Goal: Task Accomplishment & Management: Manage account settings

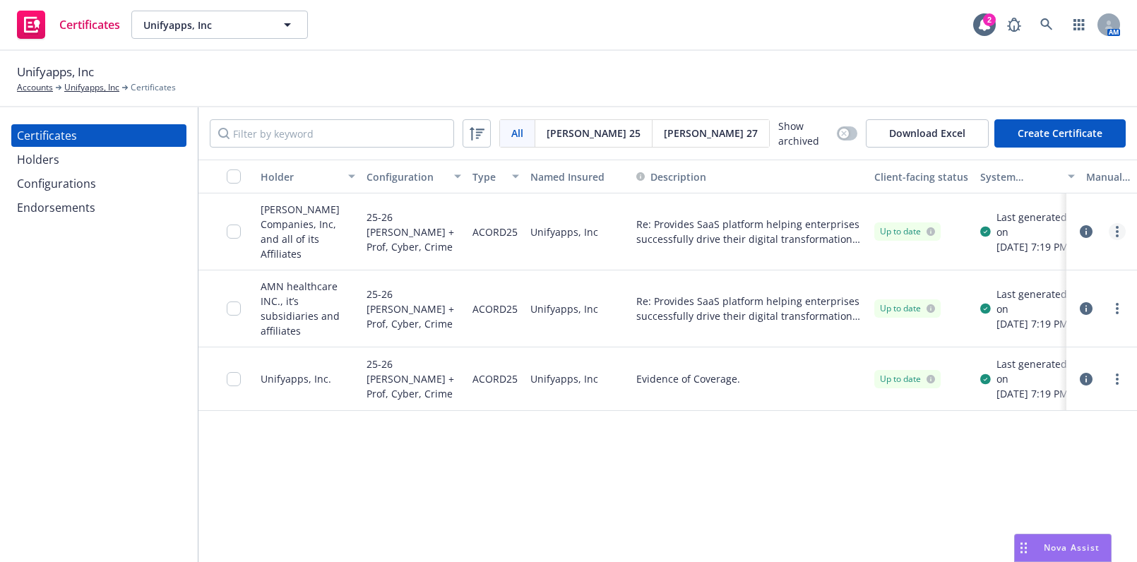
click at [1111, 230] on link "more" at bounding box center [1116, 231] width 17 height 17
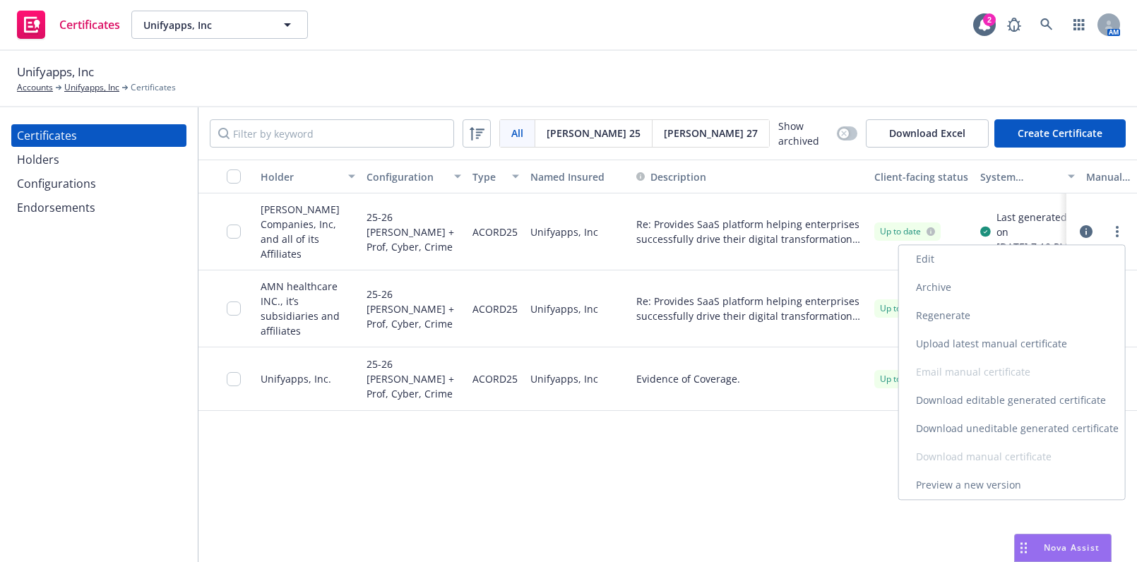
click at [974, 431] on link "Download uneditable generated certificate" at bounding box center [1012, 428] width 226 height 28
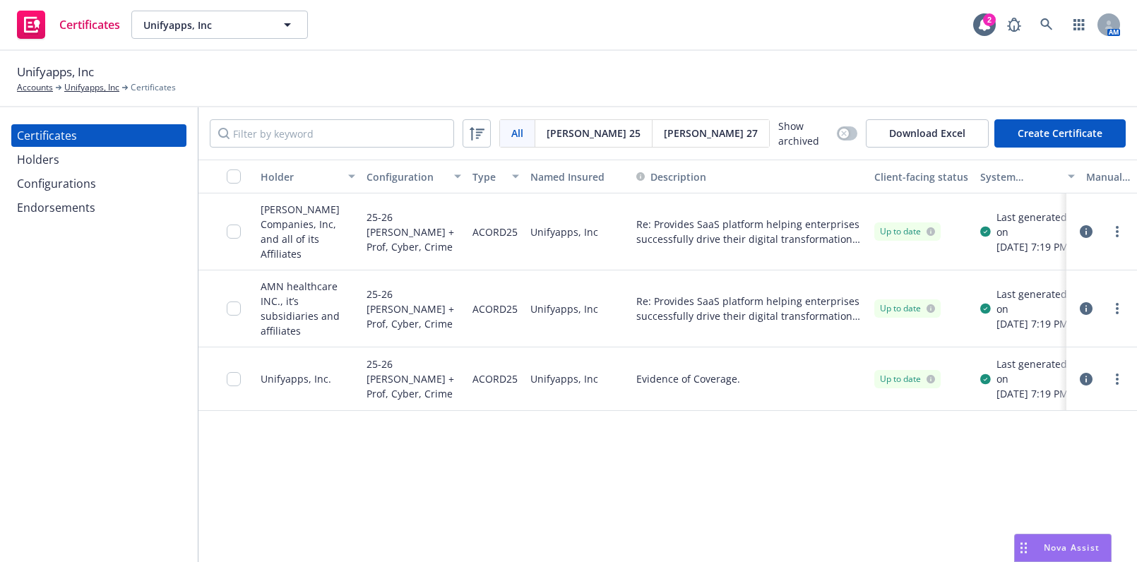
click at [57, 173] on div "Configurations" at bounding box center [56, 183] width 79 height 23
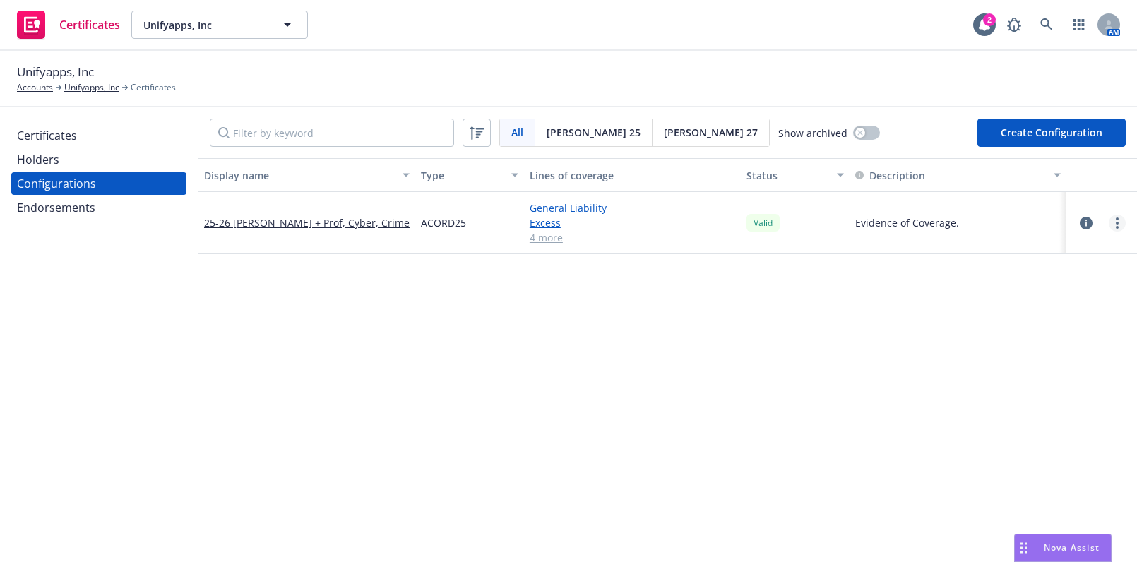
click at [1110, 222] on link "more" at bounding box center [1116, 223] width 17 height 17
click at [1039, 247] on link "Edit" at bounding box center [1036, 251] width 155 height 28
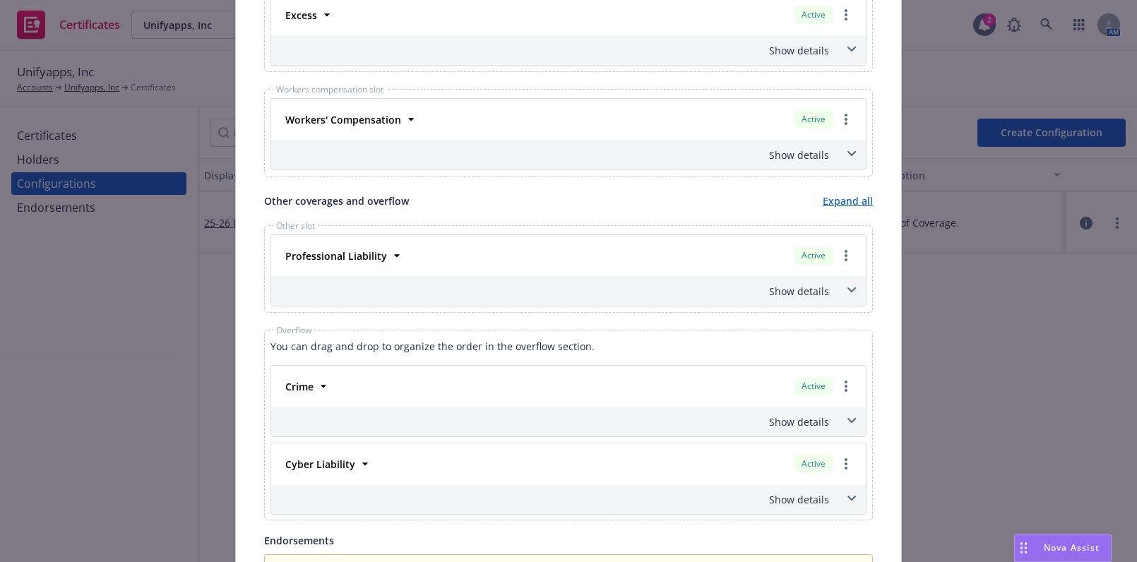
scroll to position [769, 0]
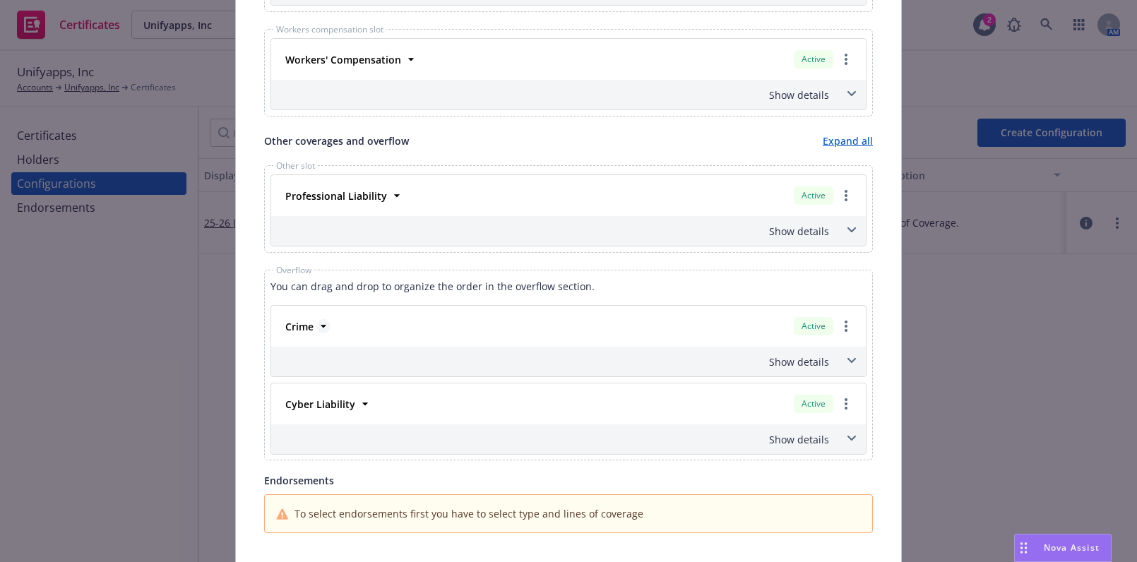
click at [301, 320] on strong "Crime" at bounding box center [299, 326] width 28 height 13
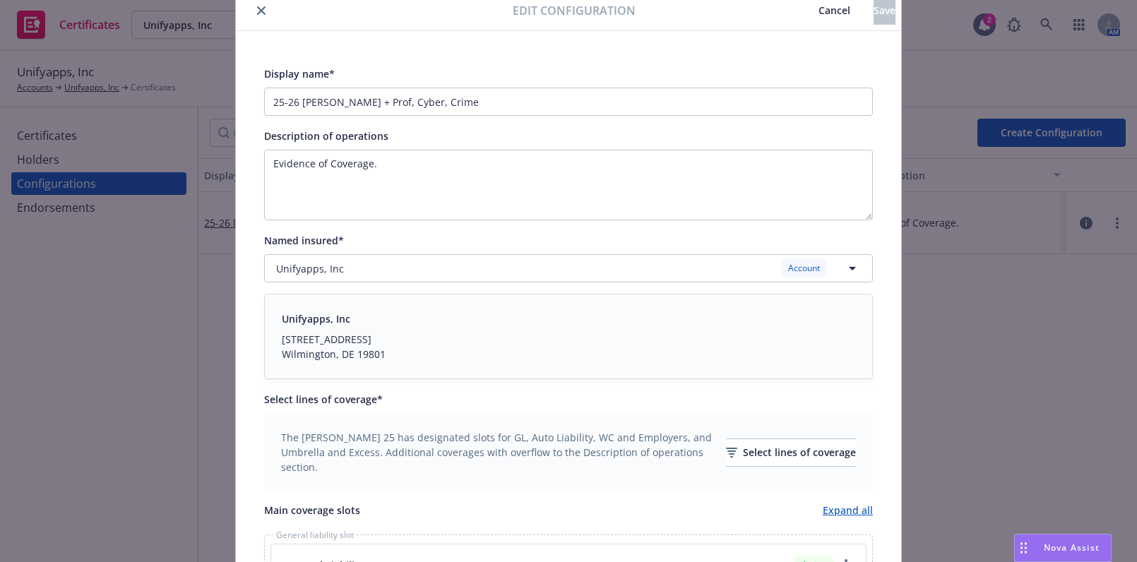
scroll to position [0, 0]
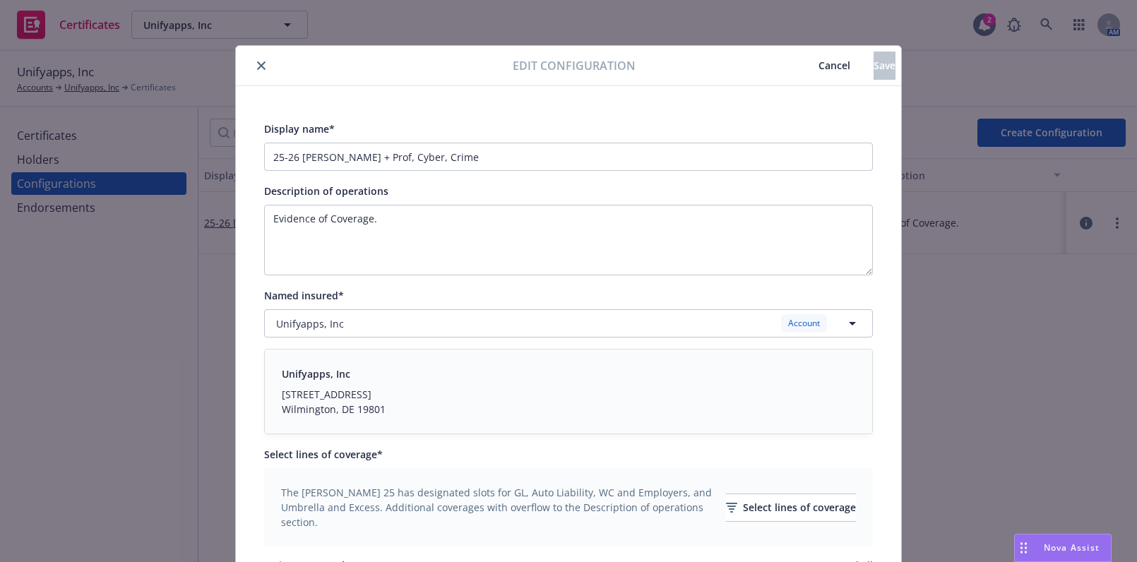
click at [255, 58] on button "close" at bounding box center [261, 65] width 17 height 17
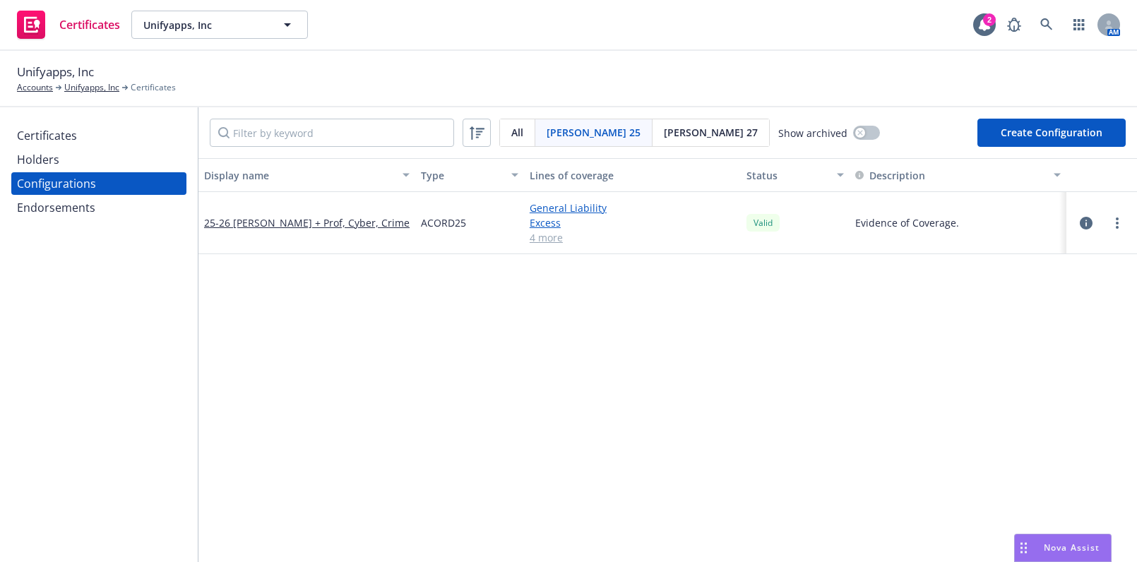
click at [90, 136] on div "Certificates" at bounding box center [99, 135] width 164 height 23
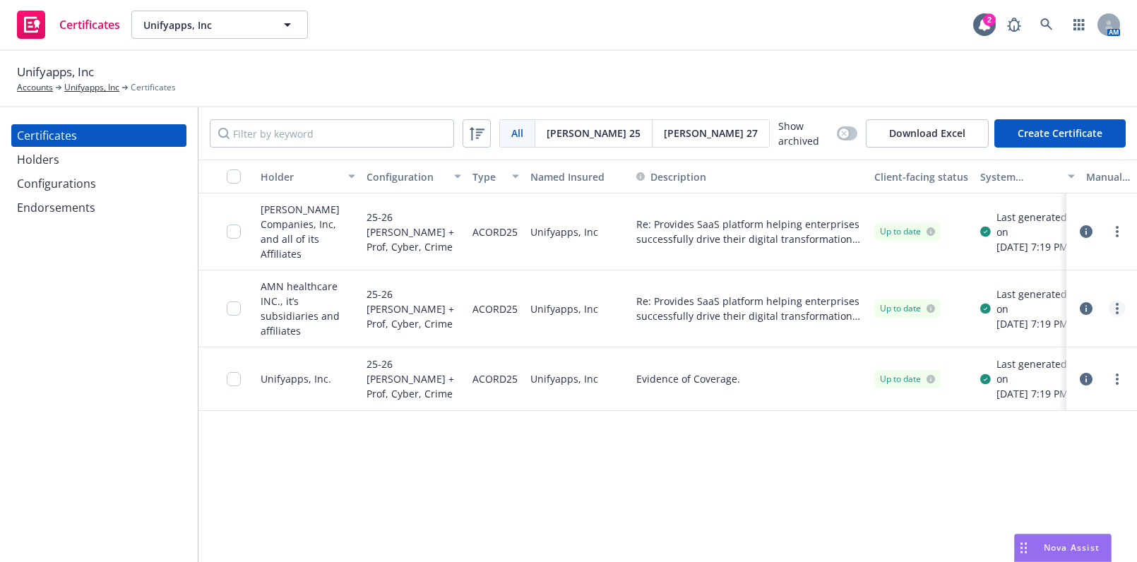
click at [1110, 308] on link "more" at bounding box center [1116, 308] width 17 height 17
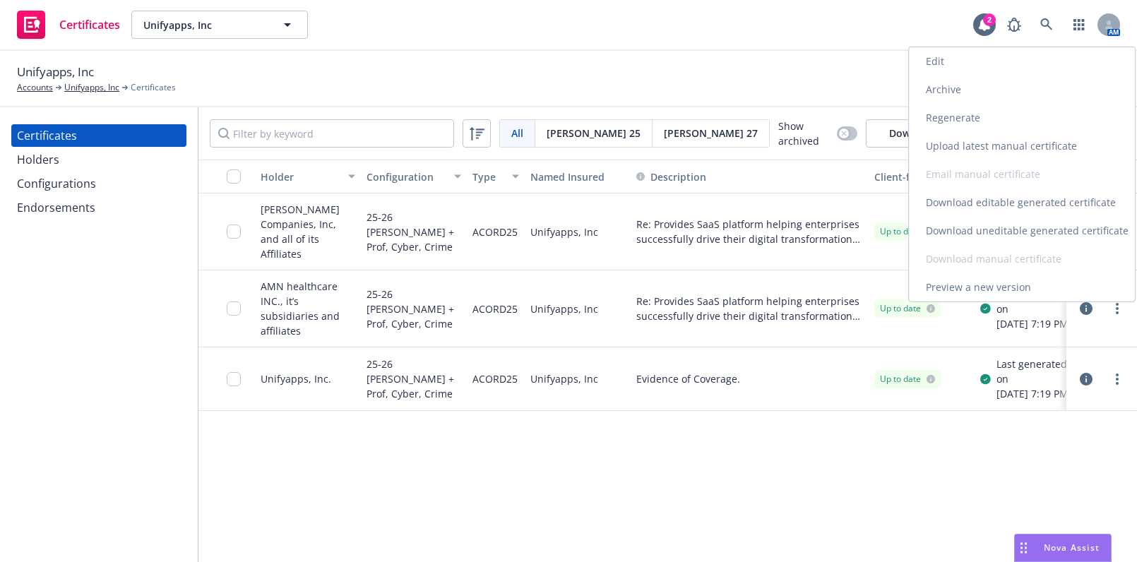
click at [954, 52] on link "Edit" at bounding box center [1022, 61] width 226 height 28
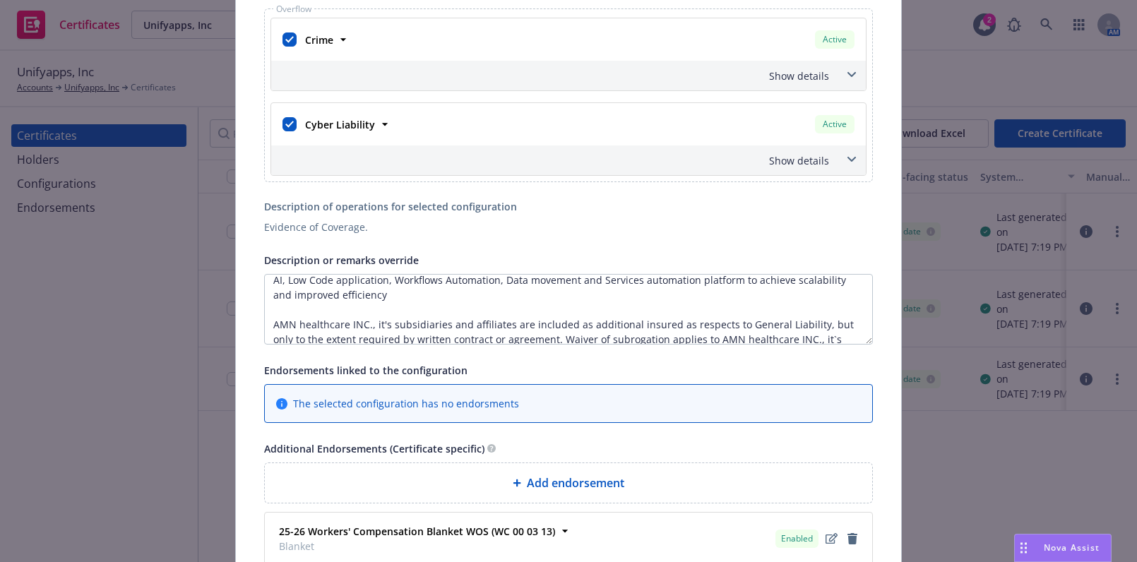
scroll to position [45, 0]
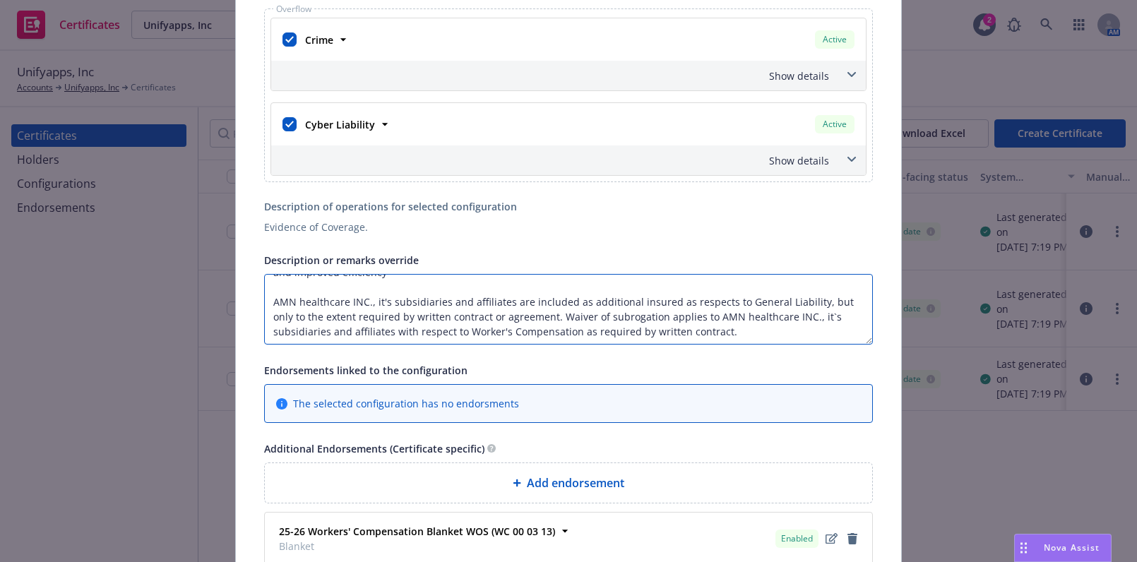
click at [331, 281] on textarea "Re: Provides SaaS platform helping enterprises successfully drive their digital…" at bounding box center [568, 309] width 608 height 71
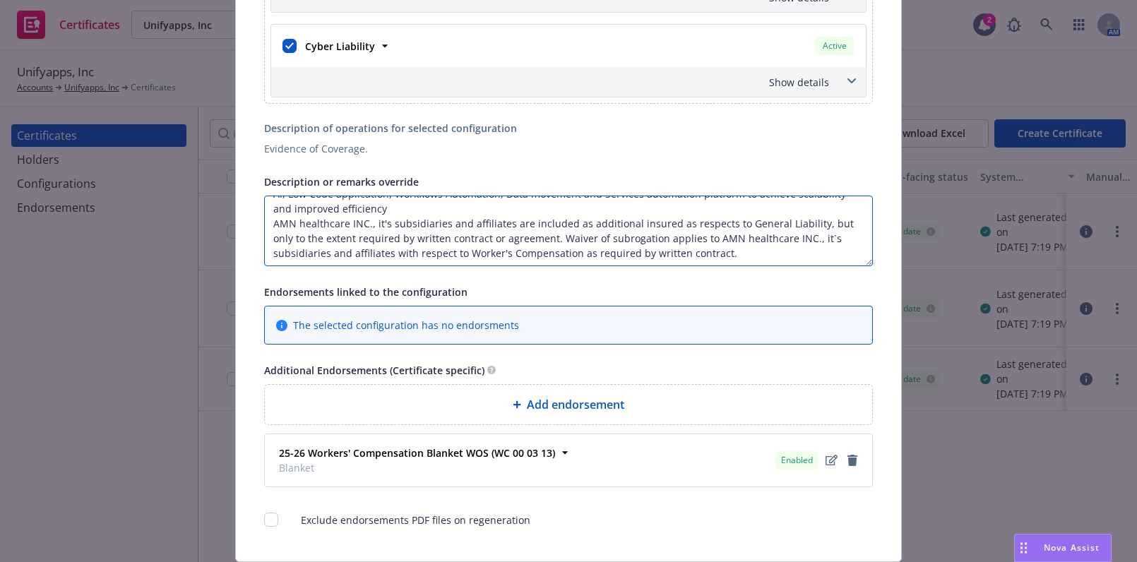
scroll to position [762, 0]
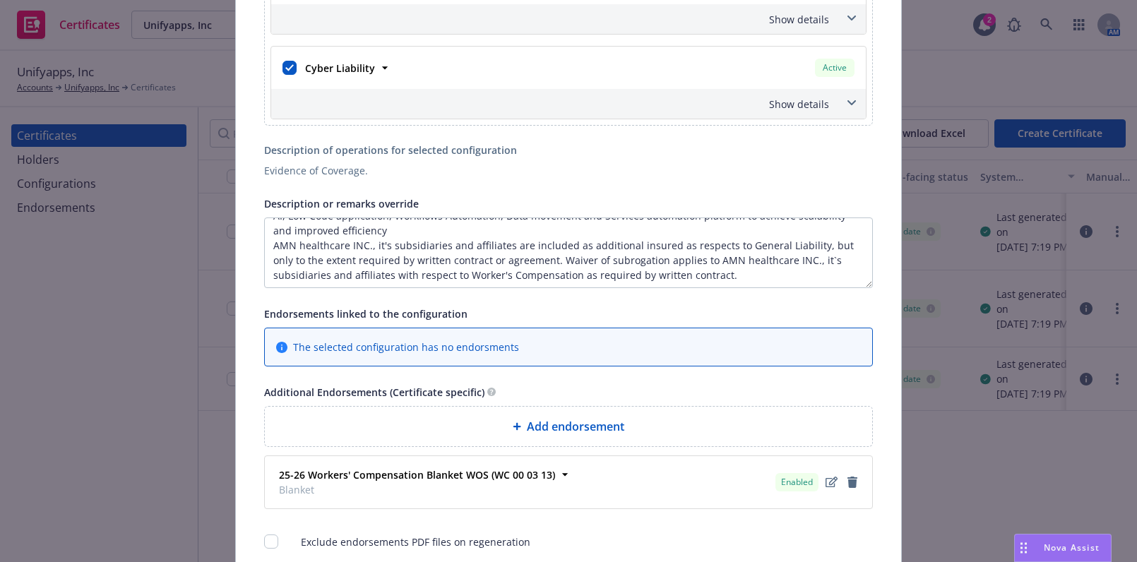
click at [529, 418] on span "Add endorsement" at bounding box center [575, 426] width 97 height 17
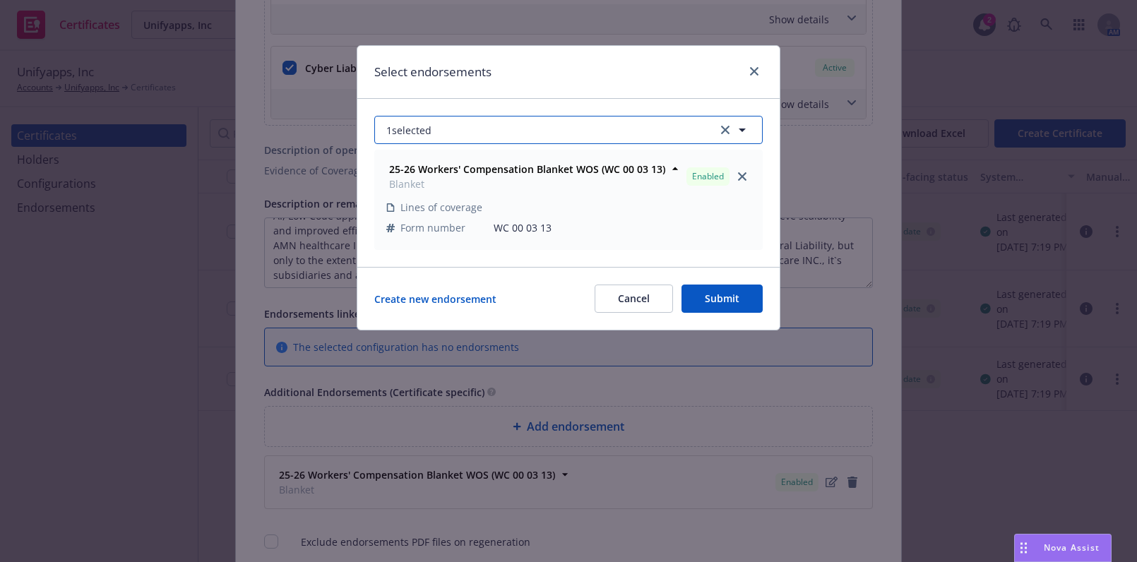
click at [445, 130] on button "1 selected" at bounding box center [568, 130] width 388 height 28
click at [494, 87] on div "Select endorsements" at bounding box center [568, 72] width 422 height 53
click at [626, 301] on button "Cancel" at bounding box center [633, 298] width 78 height 28
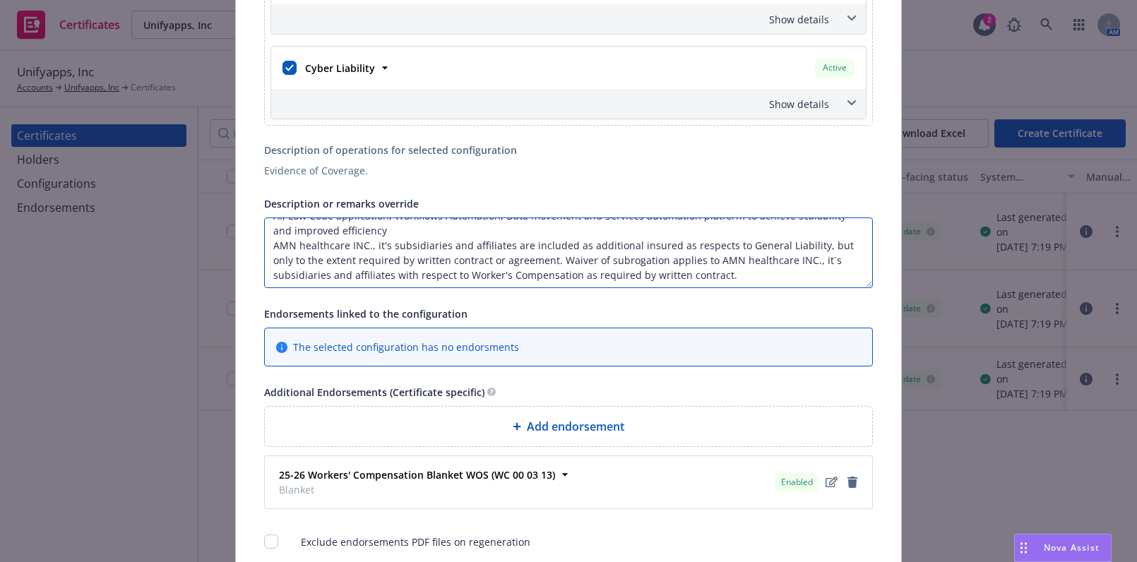
click at [522, 258] on textarea "Re: Provides SaaS platform helping enterprises successfully drive their digital…" at bounding box center [568, 252] width 608 height 71
click at [801, 244] on textarea "Re: Provides SaaS platform helping enterprises successfully drive their digital…" at bounding box center [568, 252] width 608 height 71
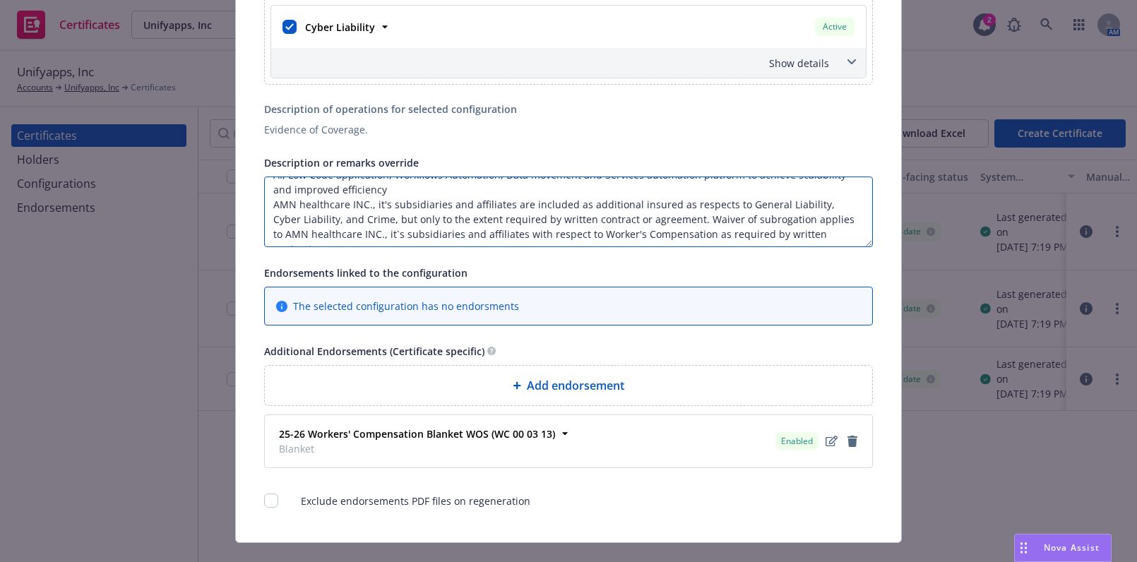
scroll to position [826, 0]
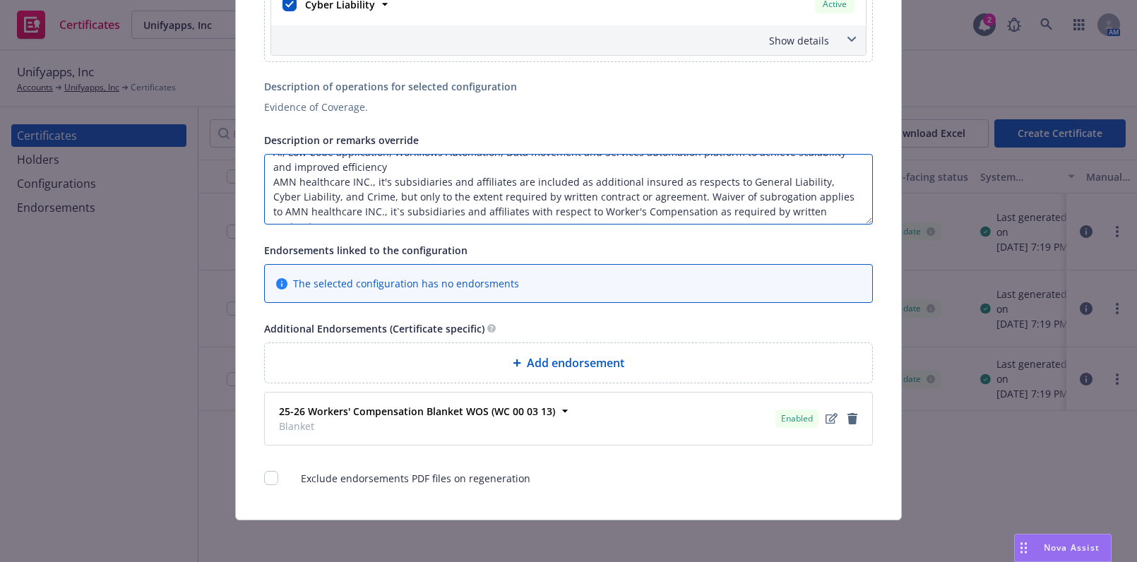
click at [813, 216] on textarea "Re: Provides SaaS platform helping enterprises successfully drive their digital…" at bounding box center [568, 189] width 608 height 71
paste textarea "Coverage is Primary and Non-Contributory."
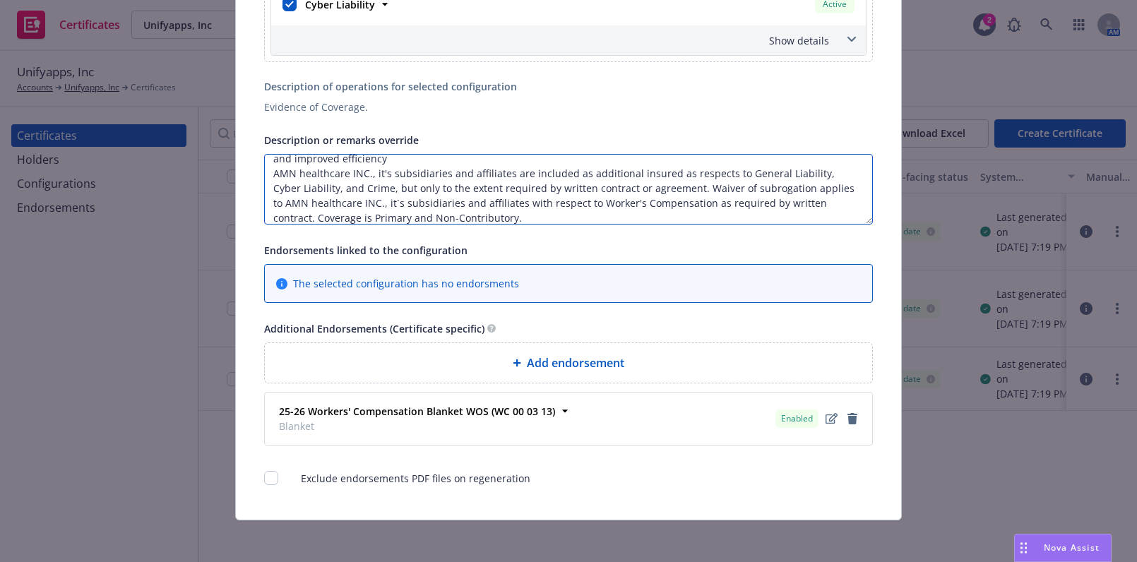
type textarea "Re: Provides SaaS platform helping enterprises successfully drive their digital…"
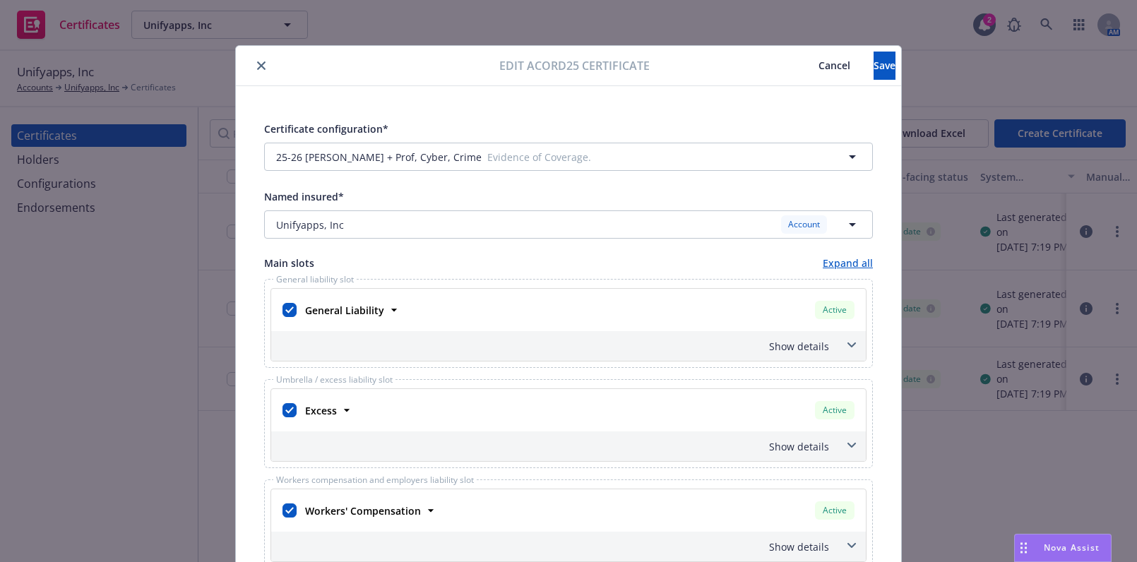
scroll to position [128, 0]
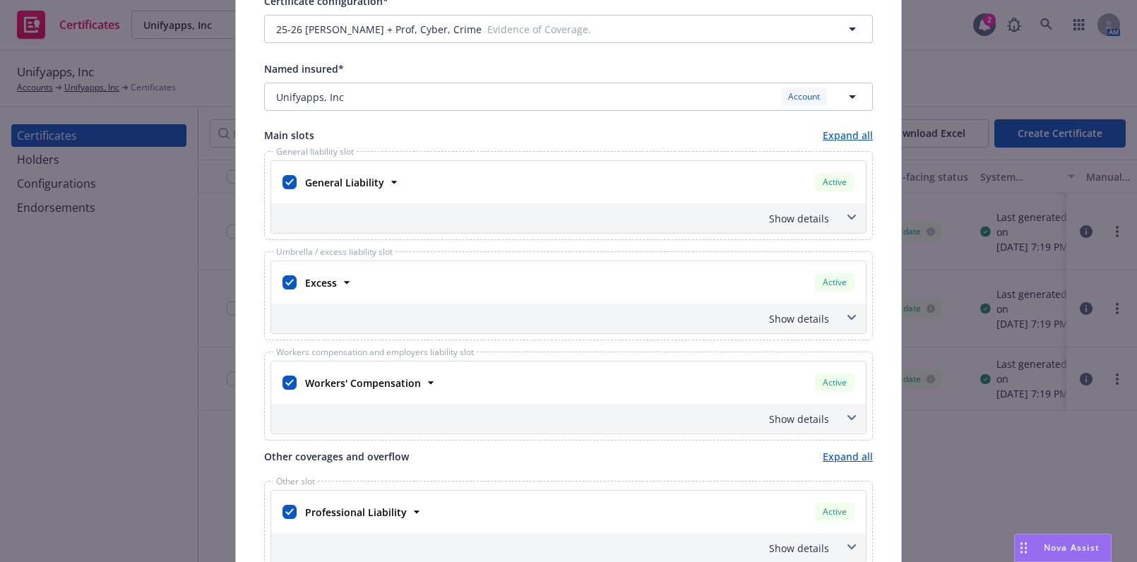
click at [782, 224] on div "Show details" at bounding box center [551, 218] width 555 height 15
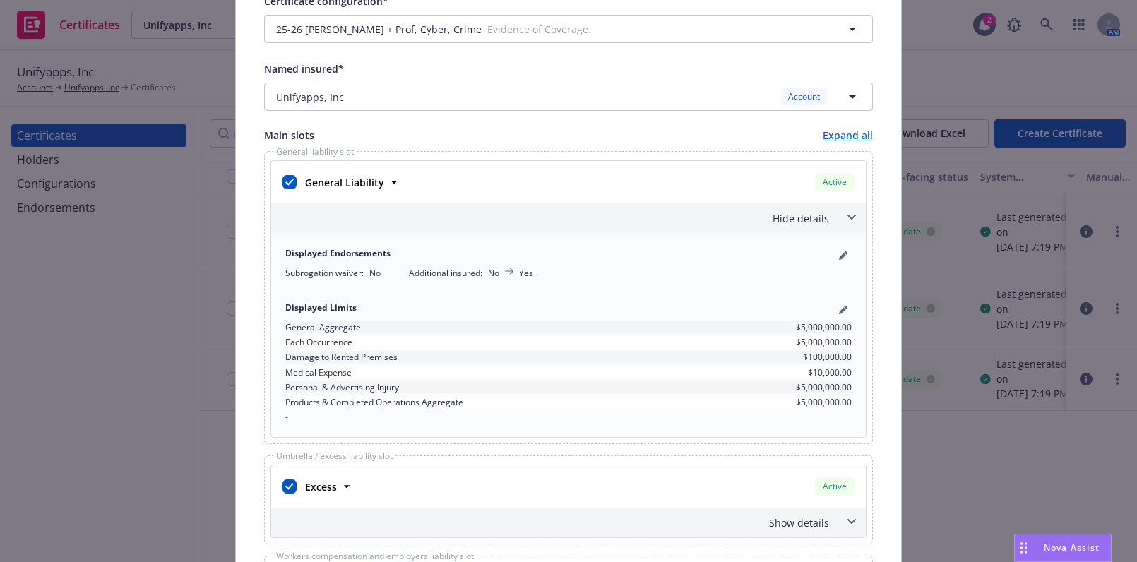
click at [784, 220] on div "Hide details" at bounding box center [551, 218] width 555 height 15
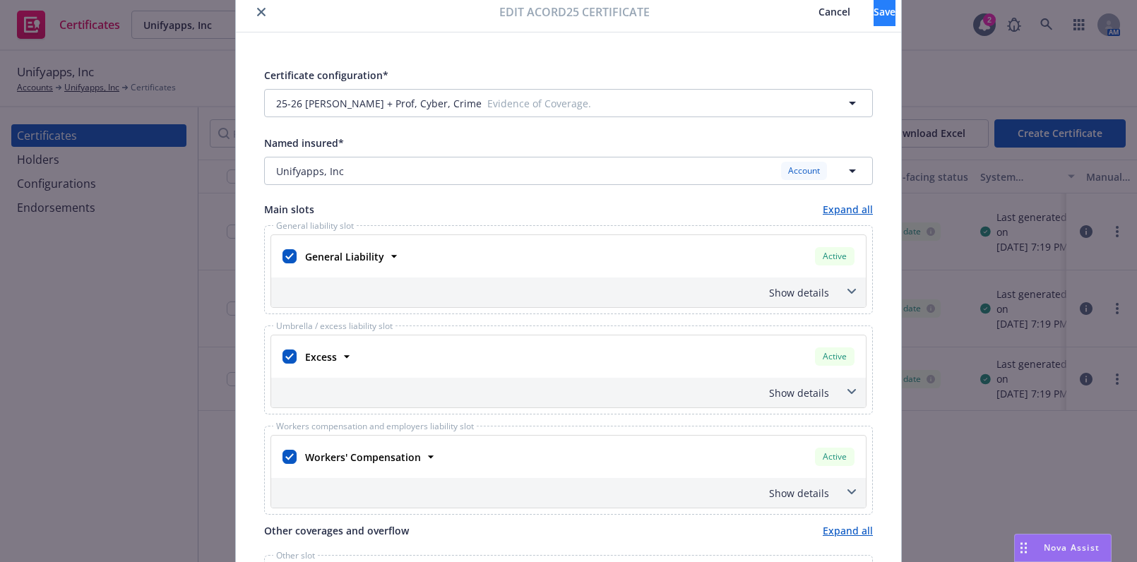
scroll to position [0, 0]
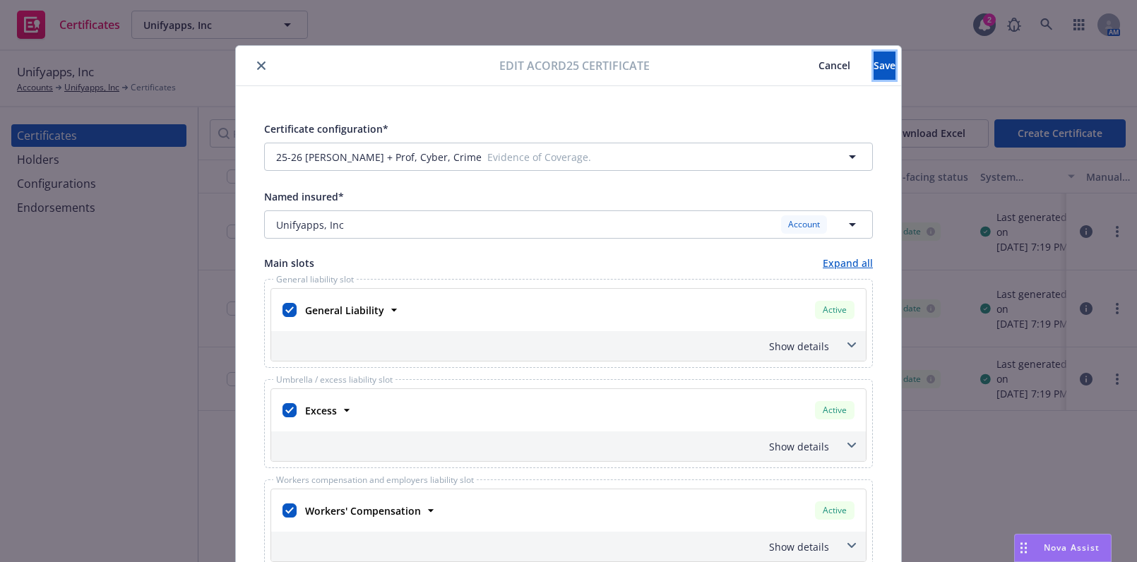
drag, startPoint x: 844, startPoint y: 63, endPoint x: 575, endPoint y: 150, distance: 283.5
click at [873, 62] on span "Save" at bounding box center [884, 65] width 22 height 13
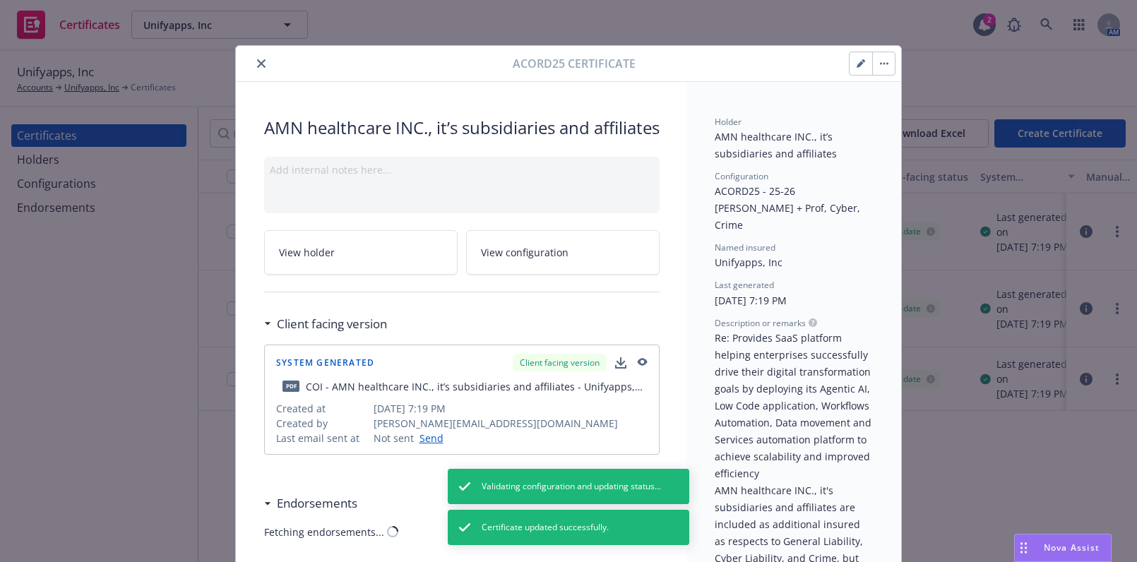
click at [263, 75] on div "Acord25 Certificate" at bounding box center [568, 64] width 665 height 36
click at [257, 66] on icon "close" at bounding box center [261, 63] width 8 height 8
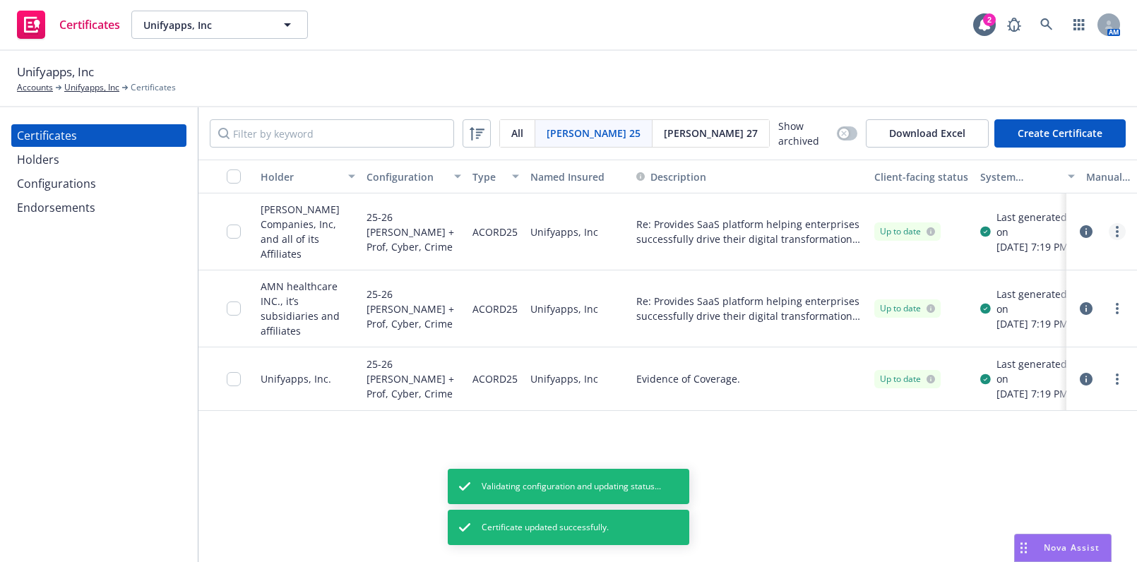
click at [1122, 231] on link "more" at bounding box center [1116, 231] width 17 height 17
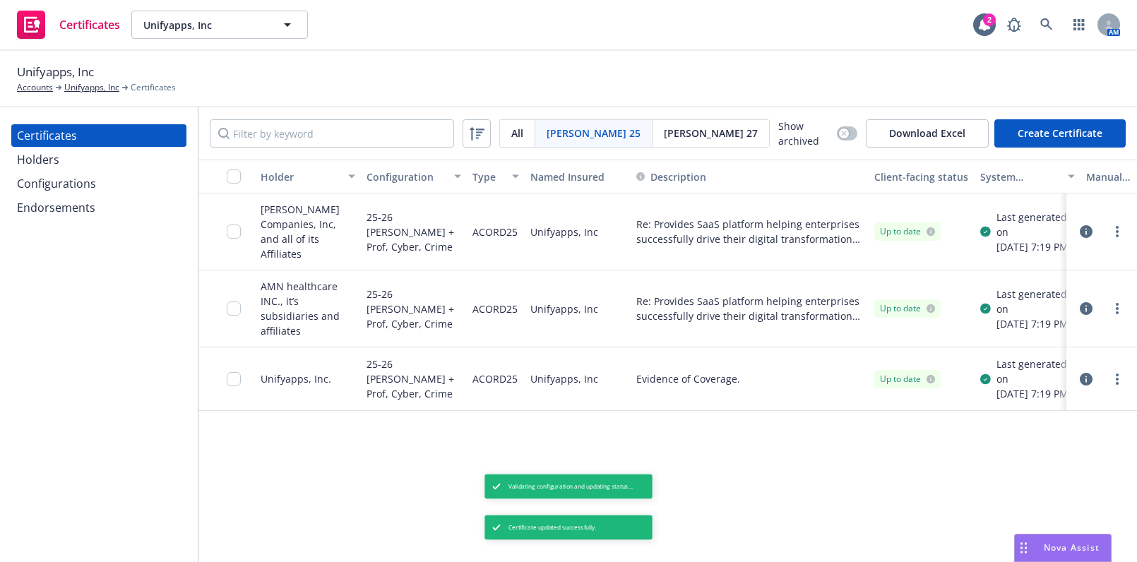
click at [932, 260] on div "Up to date" at bounding box center [921, 231] width 106 height 77
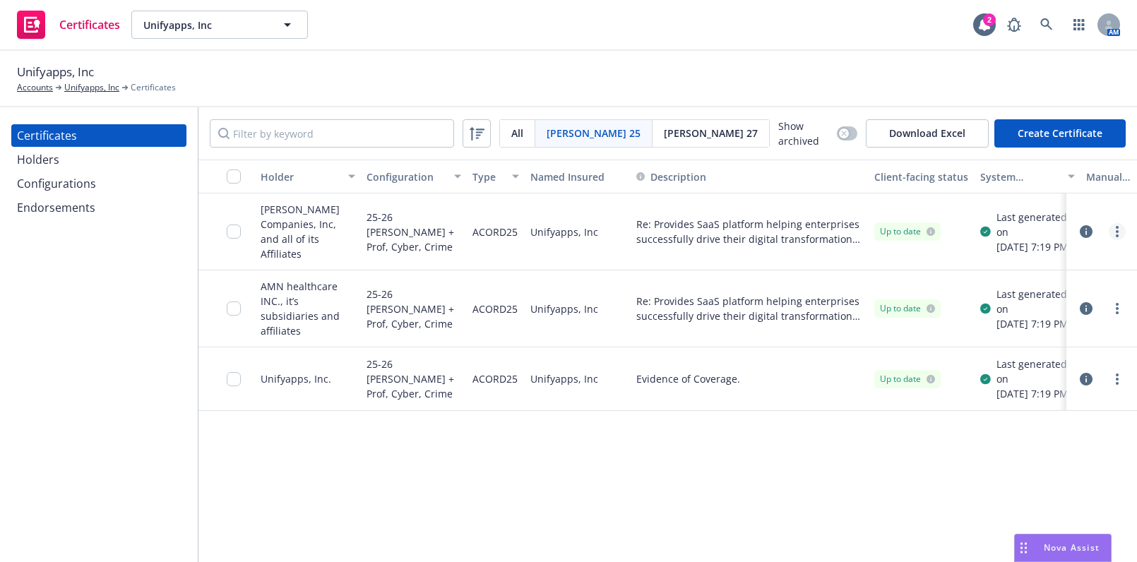
click at [1112, 232] on link "more" at bounding box center [1116, 231] width 17 height 17
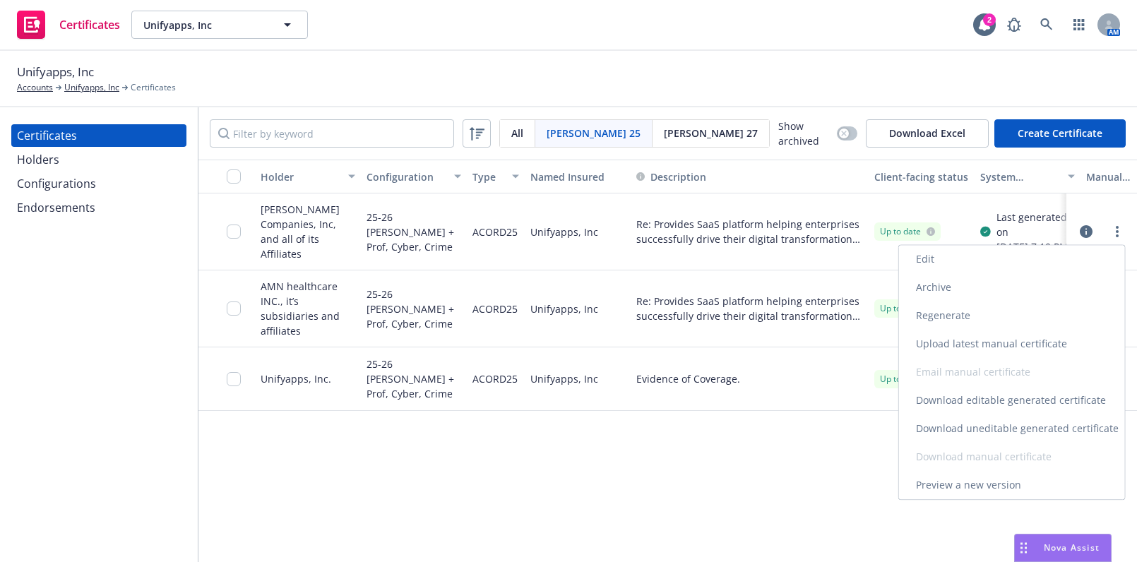
click at [966, 251] on link "Edit" at bounding box center [1012, 259] width 226 height 28
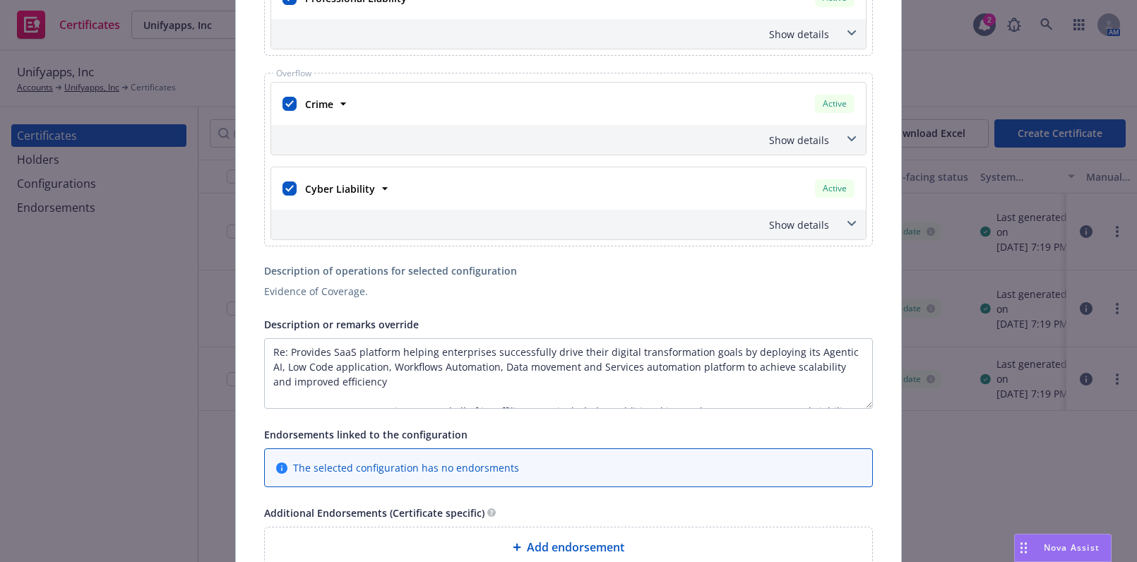
scroll to position [769, 0]
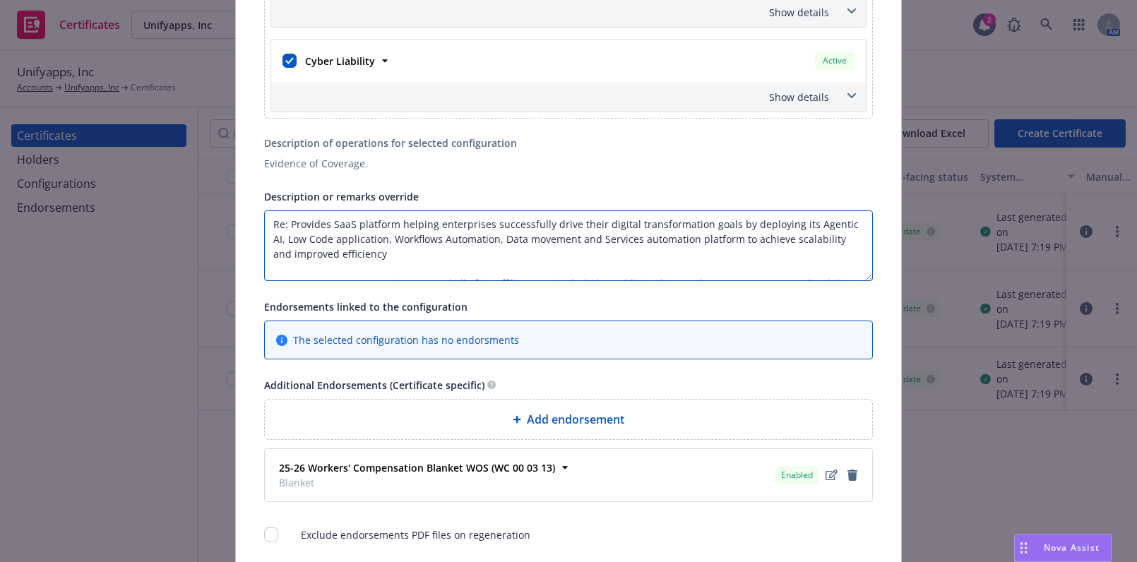
click at [397, 234] on textarea "Re: Provides SaaS platform helping enterprises successfully drive their digital…" at bounding box center [568, 245] width 608 height 71
click at [402, 259] on textarea "Re: Provides SaaS platform helping enterprises successfully drive their digital…" at bounding box center [568, 245] width 608 height 71
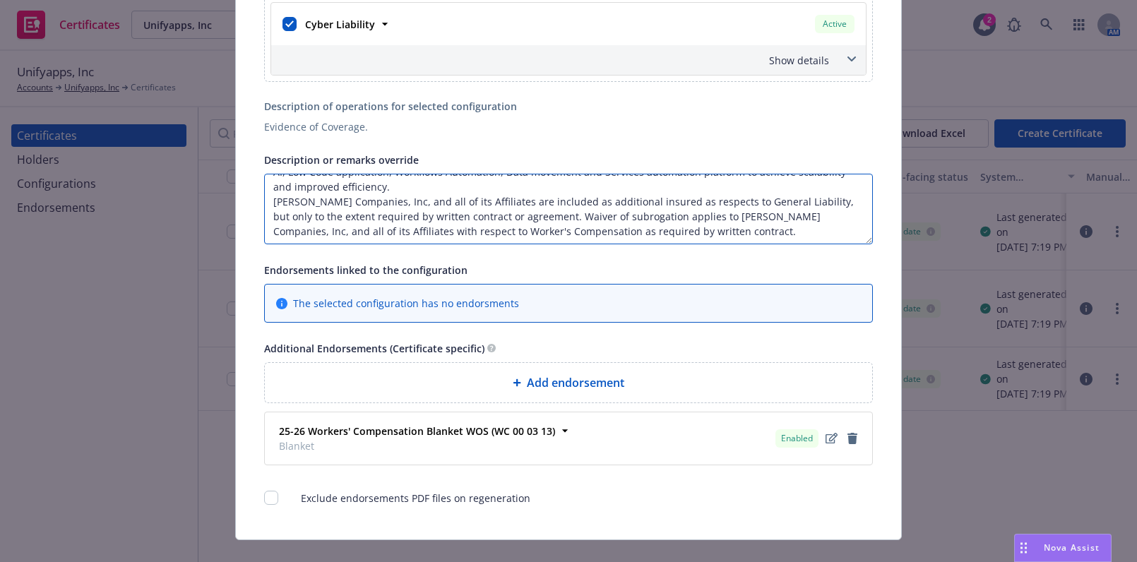
scroll to position [826, 0]
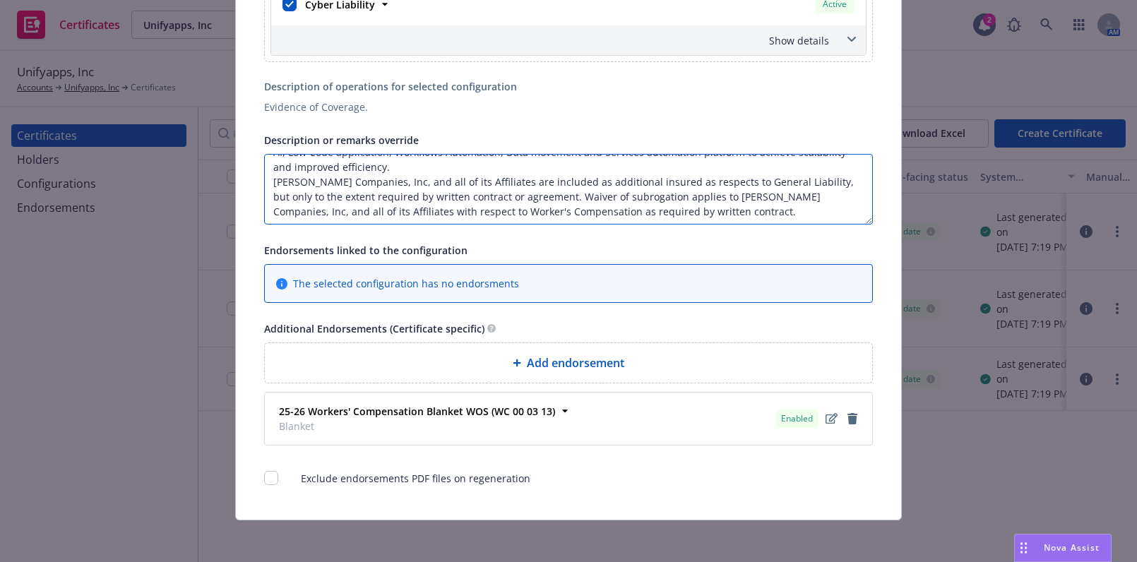
type textarea "Re: Provides SaaS platform helping enterprises successfully drive their digital…"
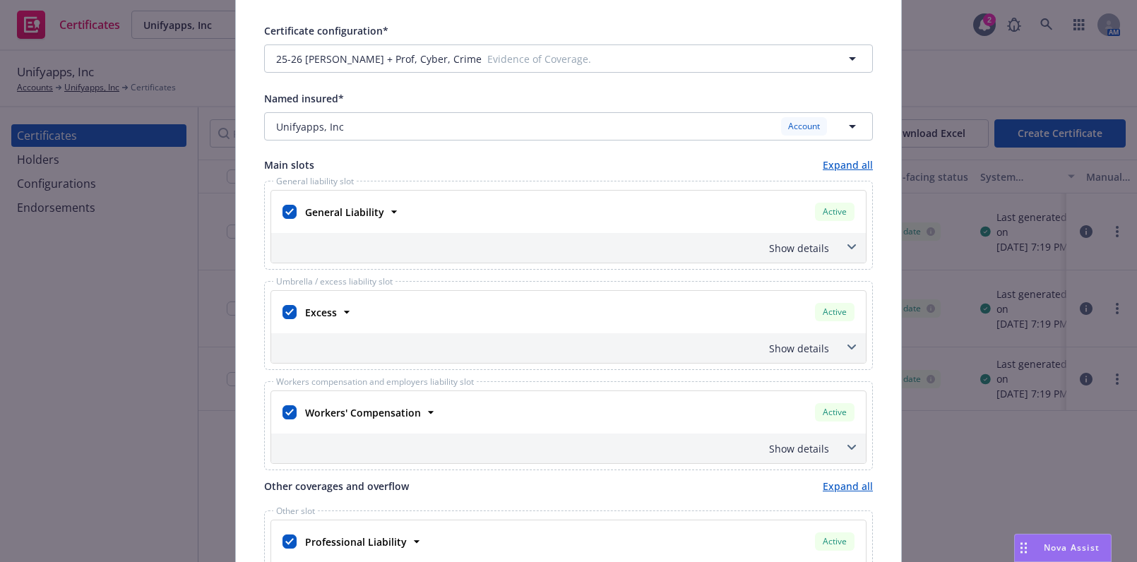
scroll to position [0, 0]
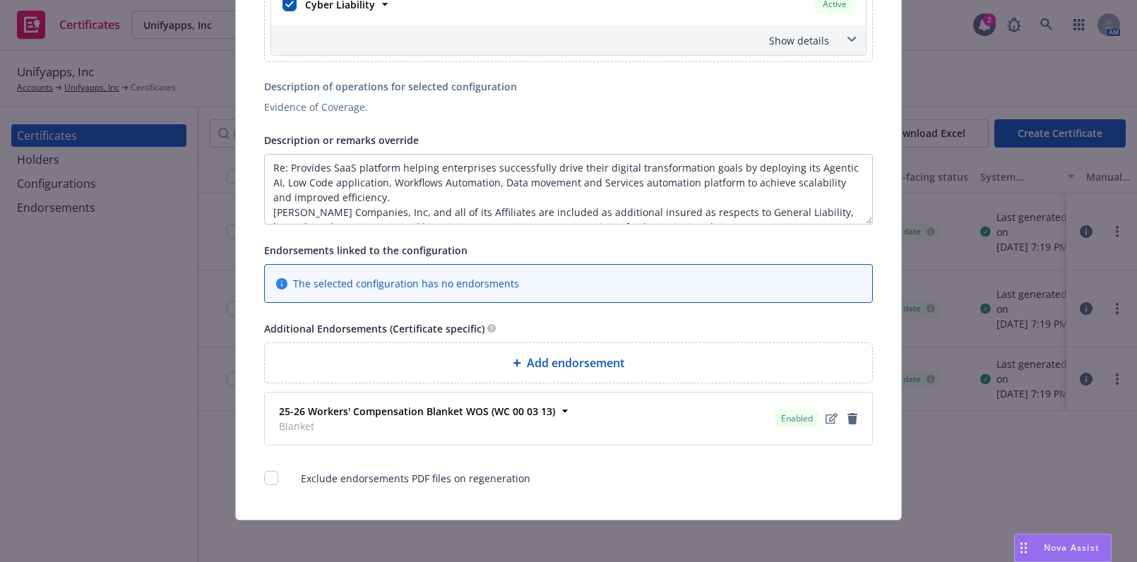
drag, startPoint x: 616, startPoint y: 95, endPoint x: 705, endPoint y: 426, distance: 343.0
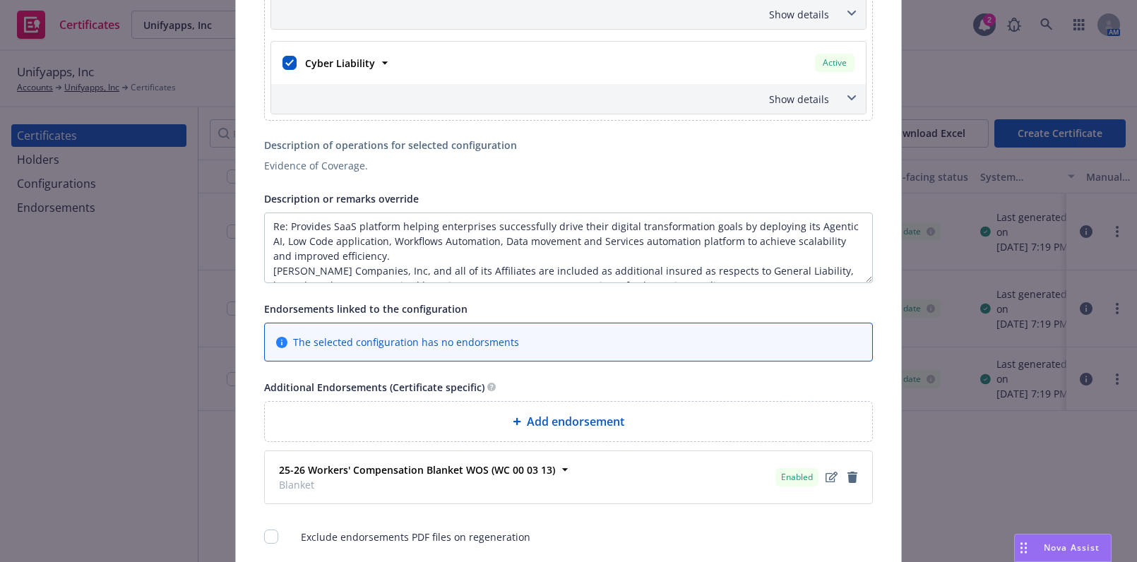
scroll to position [277, 0]
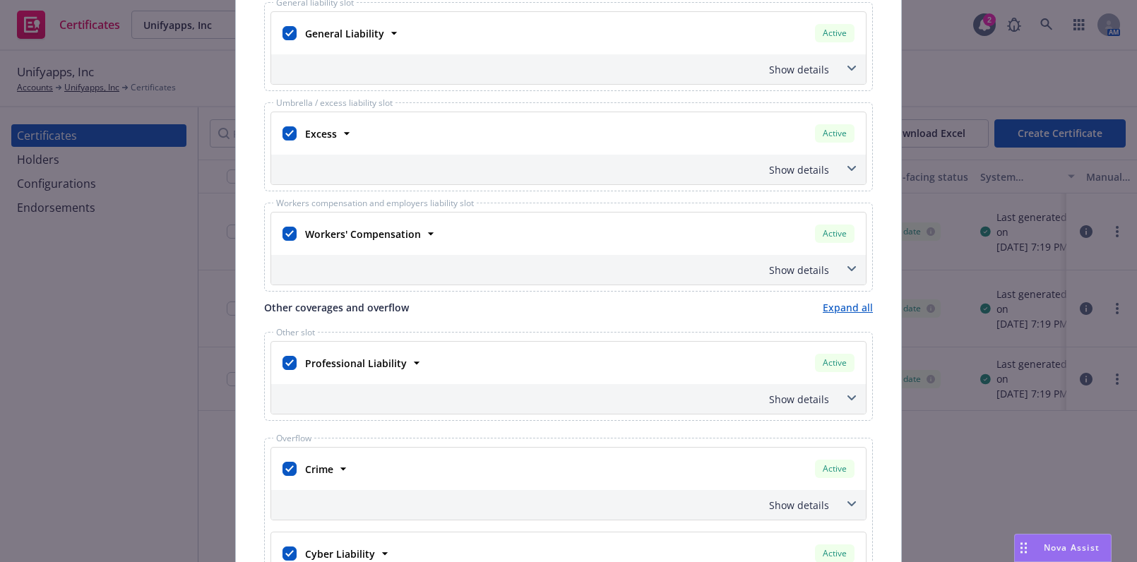
drag, startPoint x: 726, startPoint y: 320, endPoint x: 772, endPoint y: 127, distance: 198.1
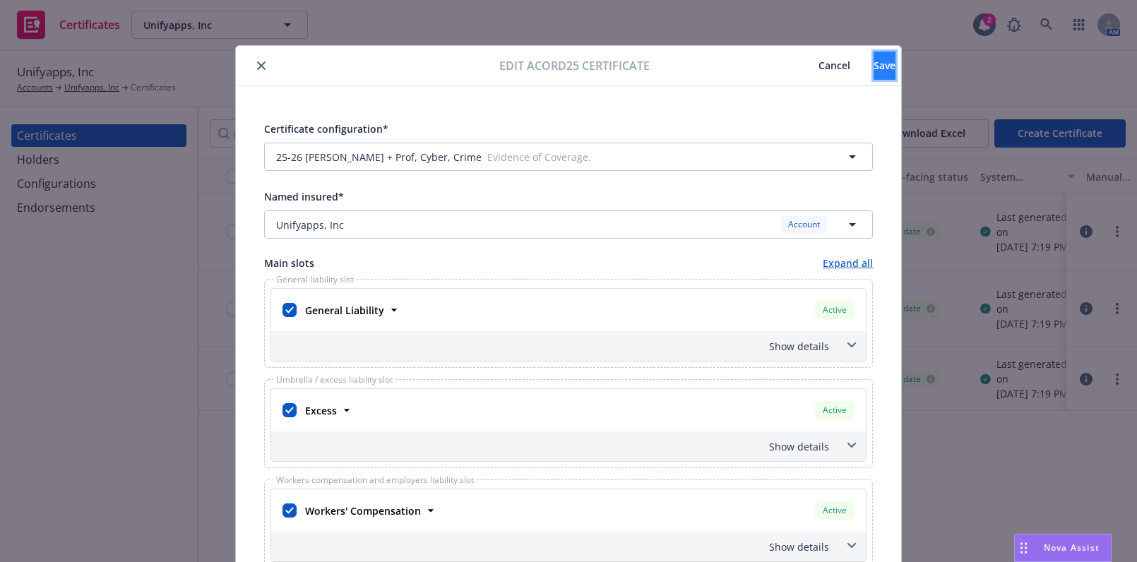
click at [873, 67] on span "Save" at bounding box center [884, 65] width 22 height 13
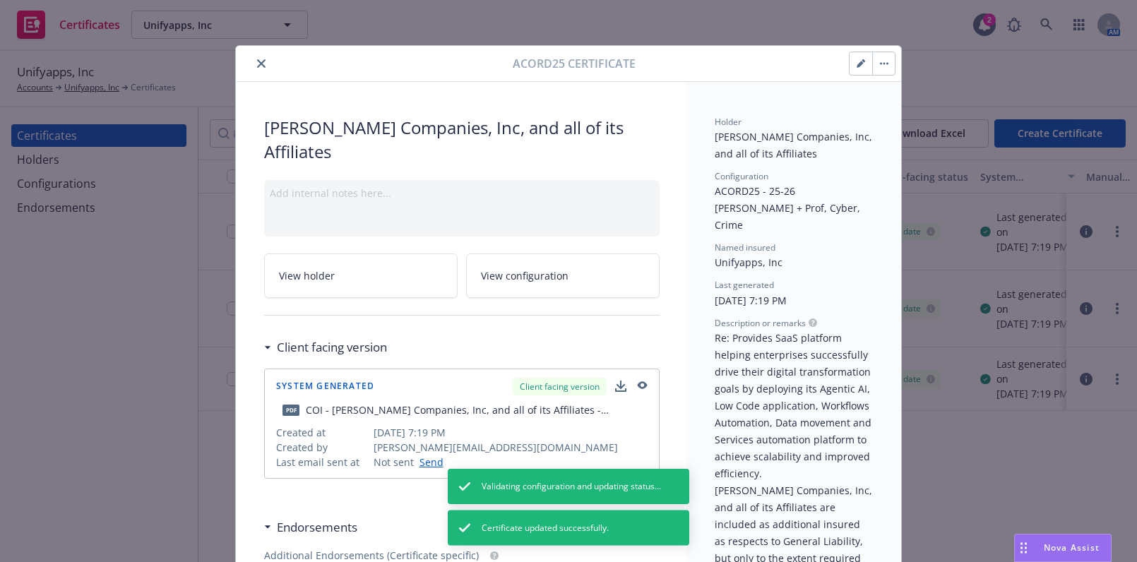
click at [257, 61] on icon "close" at bounding box center [261, 63] width 8 height 8
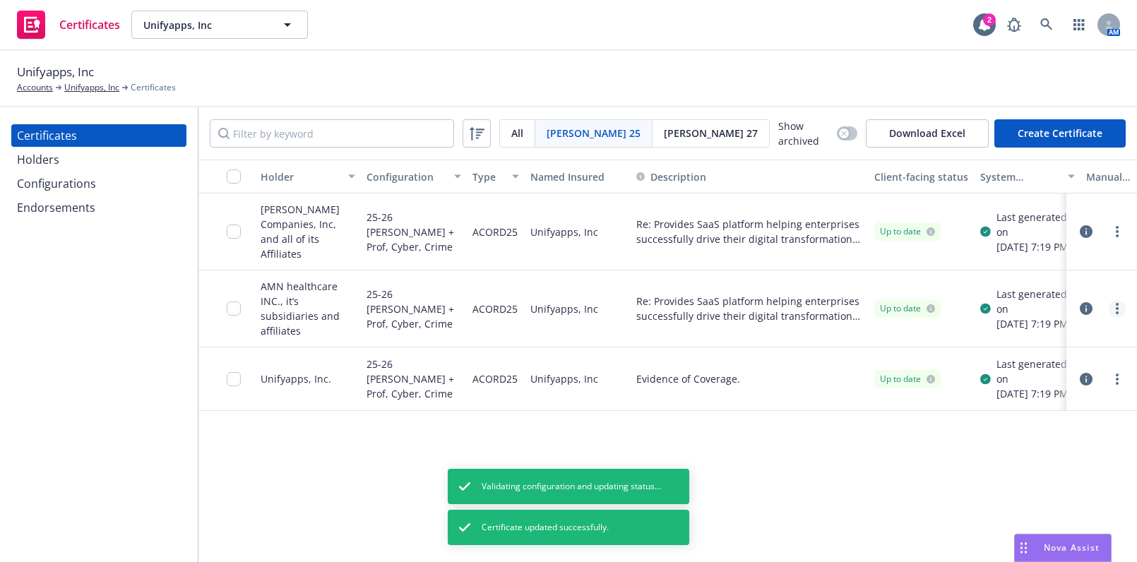
click at [1123, 306] on link "more" at bounding box center [1116, 308] width 17 height 17
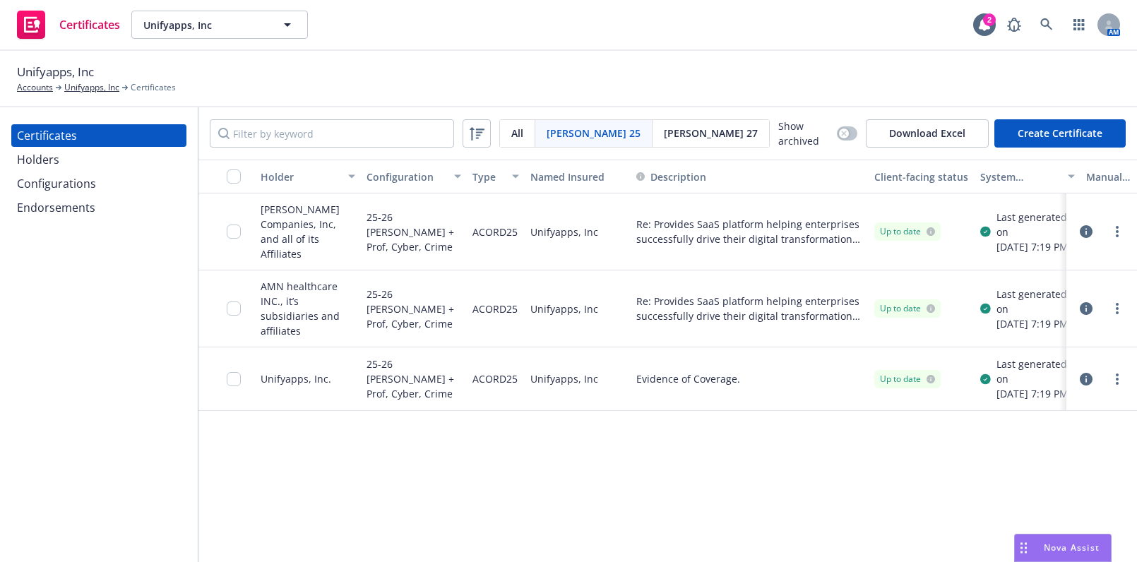
click at [945, 113] on div "[PERSON_NAME] 25 All [PERSON_NAME] 25 [PERSON_NAME] 27 Show archived Download E…" at bounding box center [667, 133] width 938 height 52
click at [1127, 304] on div at bounding box center [1101, 308] width 59 height 28
click at [1120, 301] on link "more" at bounding box center [1116, 308] width 17 height 17
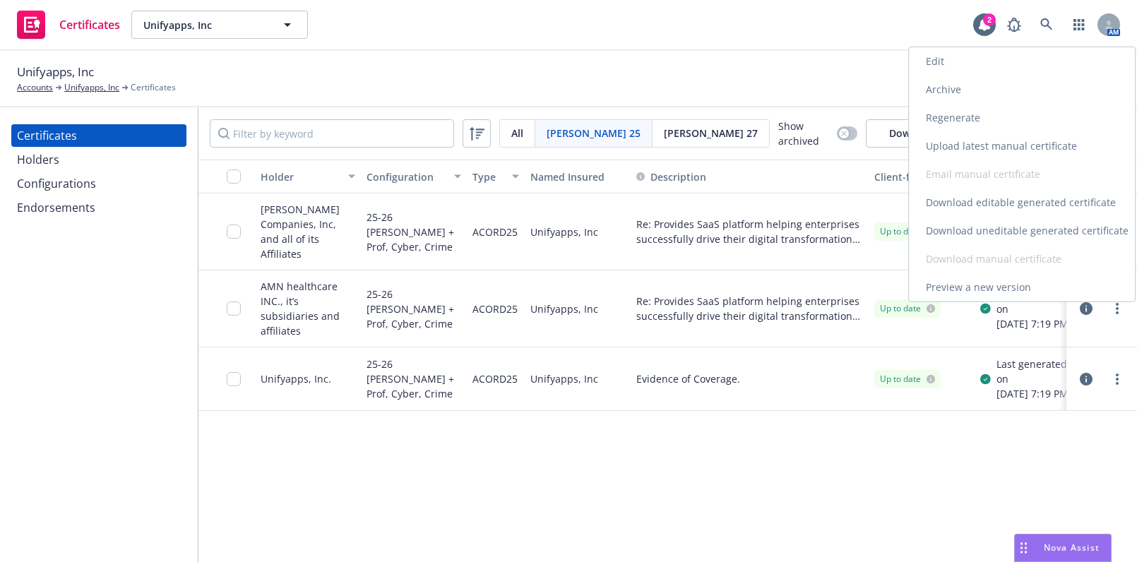
click at [932, 107] on link "Regenerate" at bounding box center [1022, 118] width 226 height 28
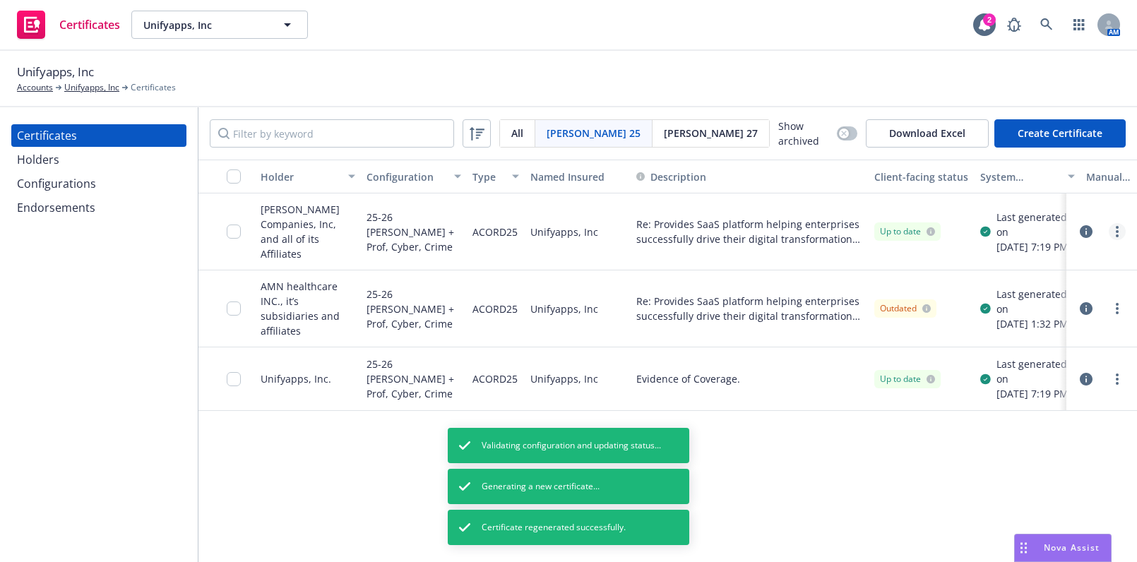
click at [1109, 228] on link "more" at bounding box center [1116, 231] width 17 height 17
click at [946, 317] on link "Regenerate" at bounding box center [1012, 315] width 226 height 28
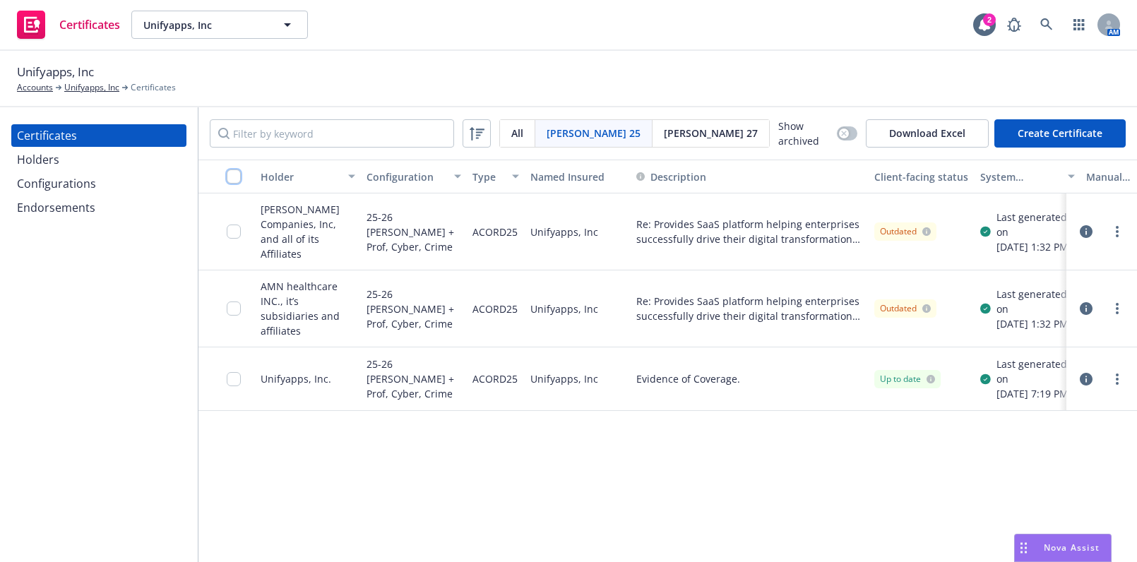
click at [237, 176] on input "checkbox" at bounding box center [234, 176] width 14 height 14
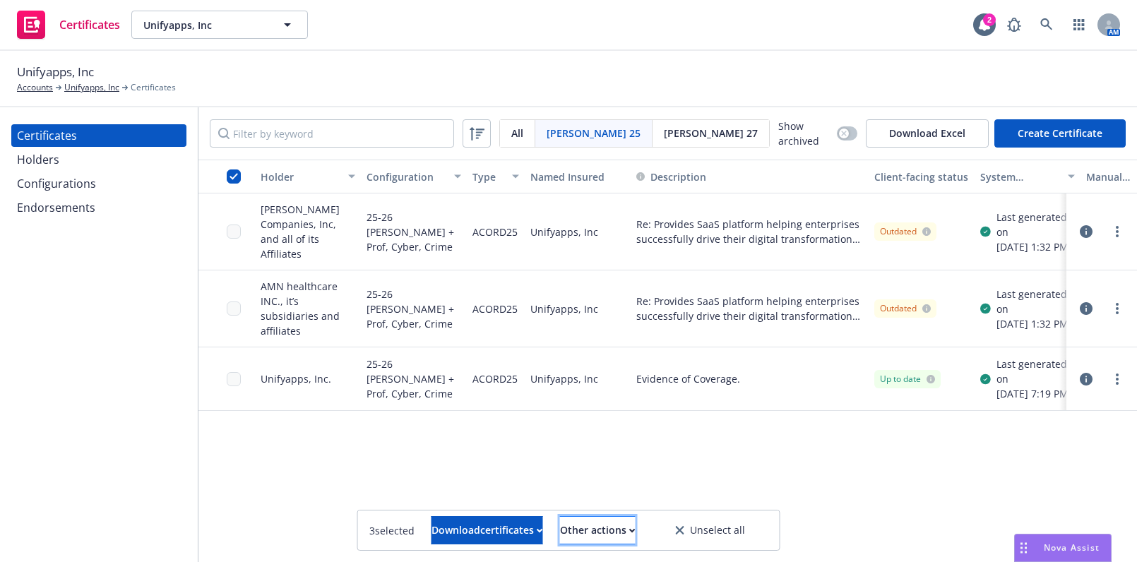
click at [607, 529] on div "Other actions" at bounding box center [598, 530] width 76 height 27
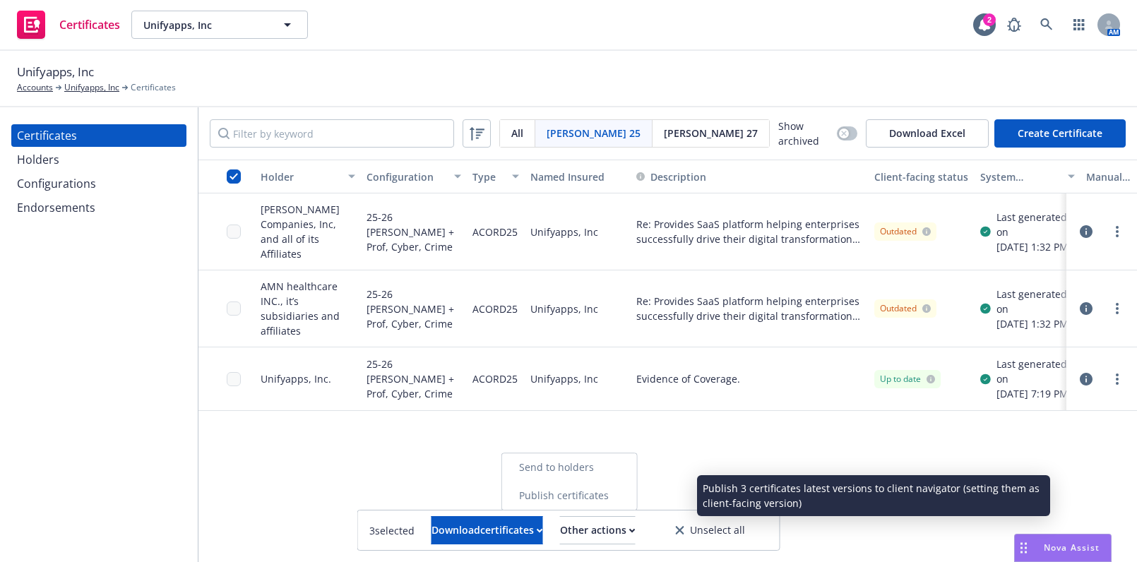
click at [606, 491] on link "Publish certificates" at bounding box center [569, 495] width 135 height 28
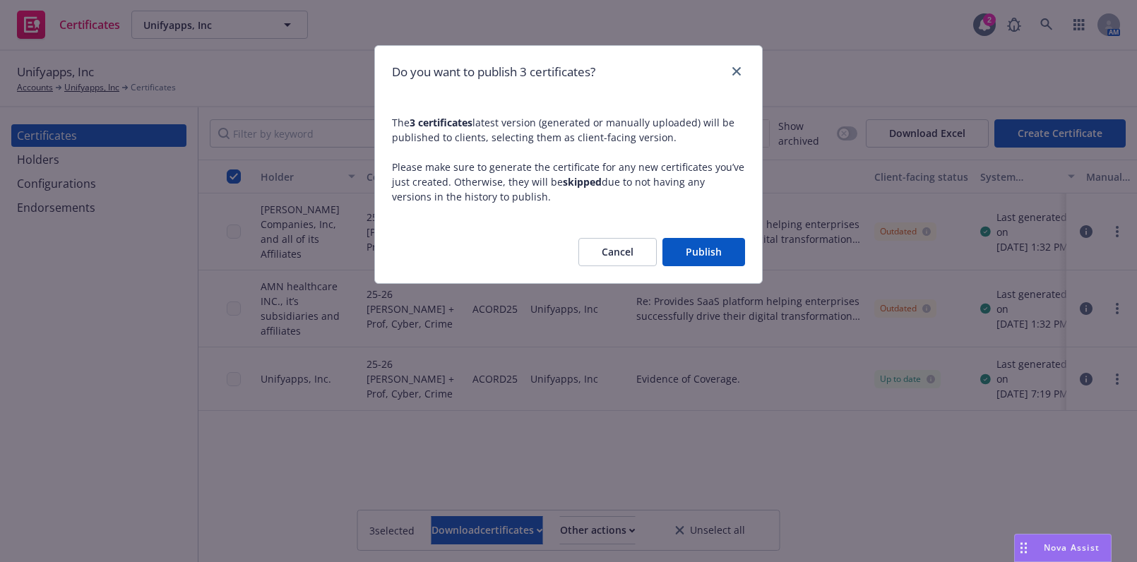
click at [703, 250] on button "Publish" at bounding box center [703, 252] width 83 height 28
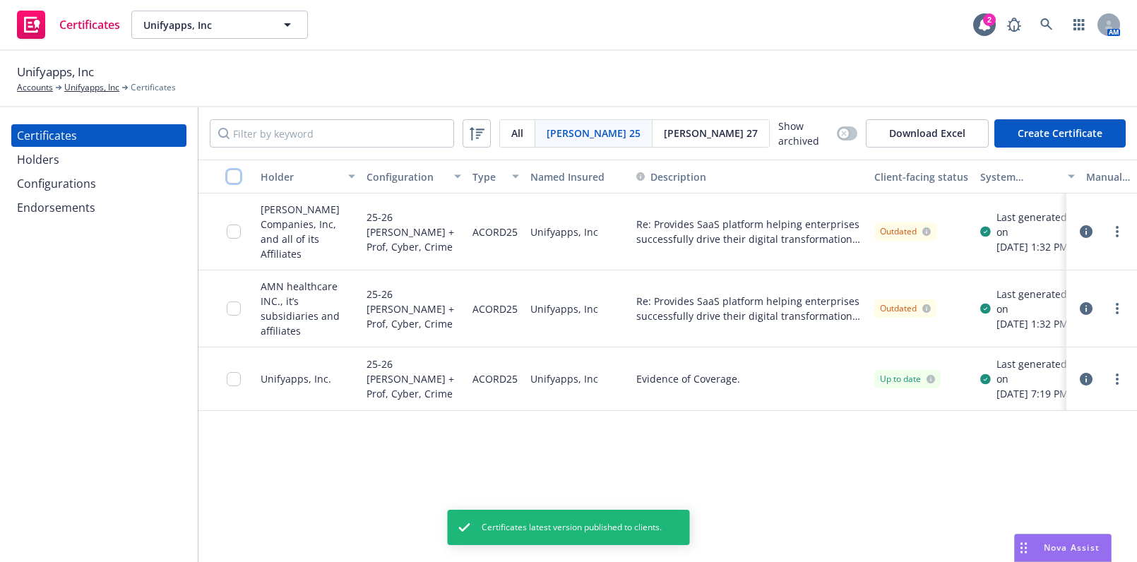
click at [231, 174] on input "checkbox" at bounding box center [234, 176] width 14 height 14
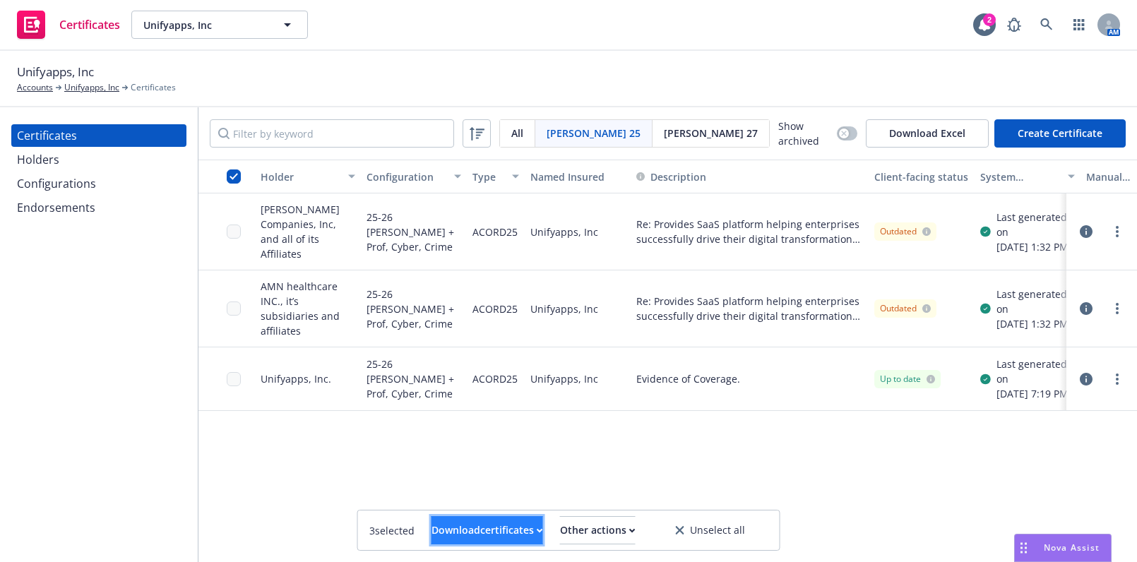
click at [431, 525] on div "Download certificates" at bounding box center [487, 530] width 112 height 27
click at [423, 487] on link "Download uneditable files" at bounding box center [414, 496] width 169 height 28
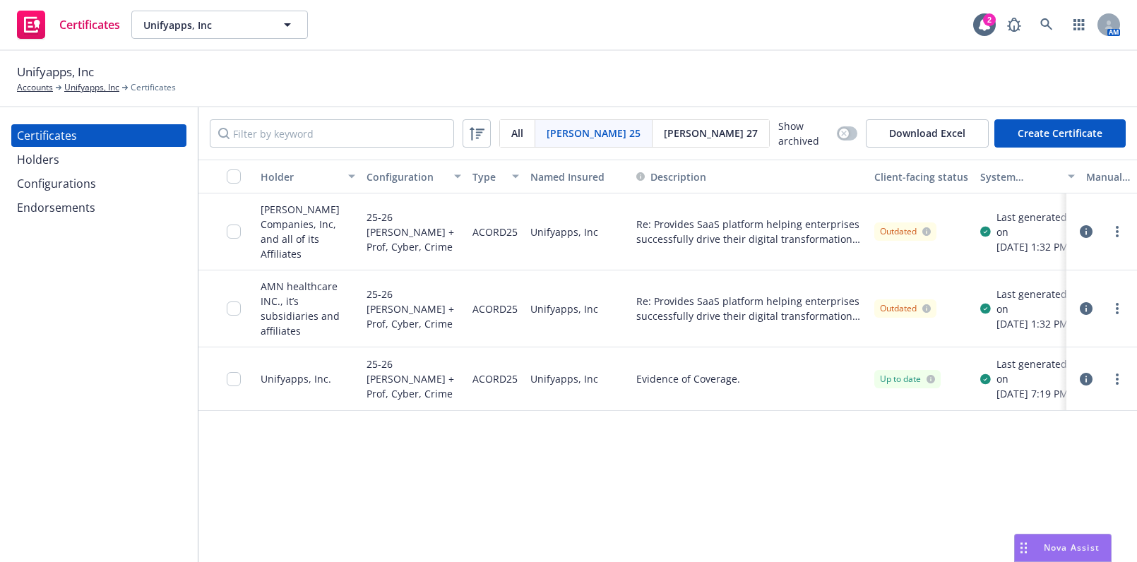
click at [282, 435] on div "Holder Configuration Type Named Insured Description Client-facing status System…" at bounding box center [667, 362] width 938 height 404
click at [1101, 386] on div at bounding box center [1101, 379] width 48 height 17
click at [1108, 387] on link "more" at bounding box center [1116, 379] width 17 height 17
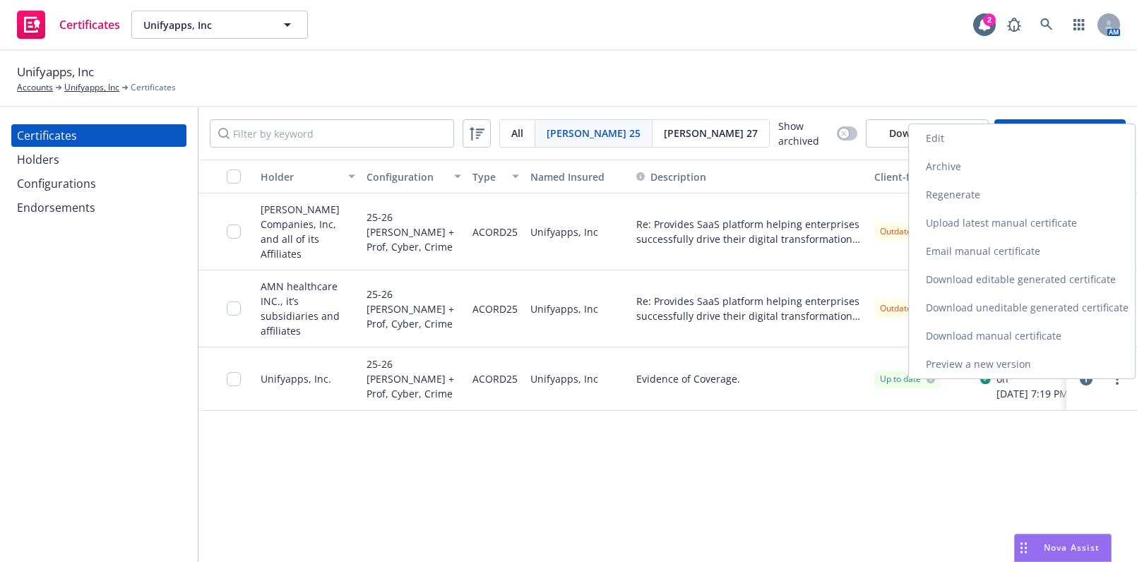
click at [962, 208] on link "Regenerate" at bounding box center [1022, 195] width 226 height 28
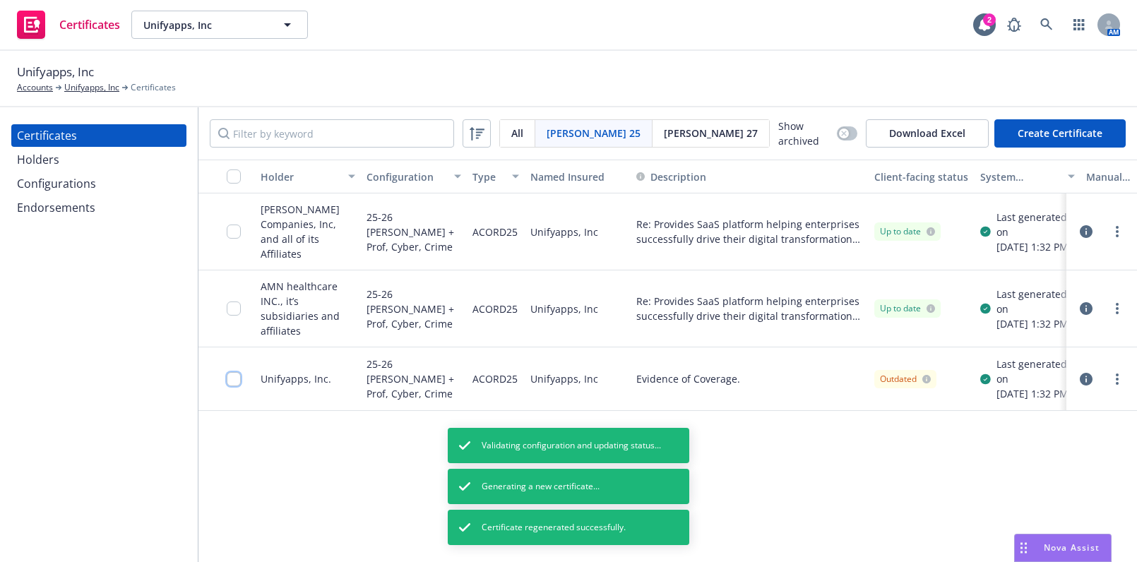
click at [227, 380] on input "checkbox" at bounding box center [234, 379] width 14 height 14
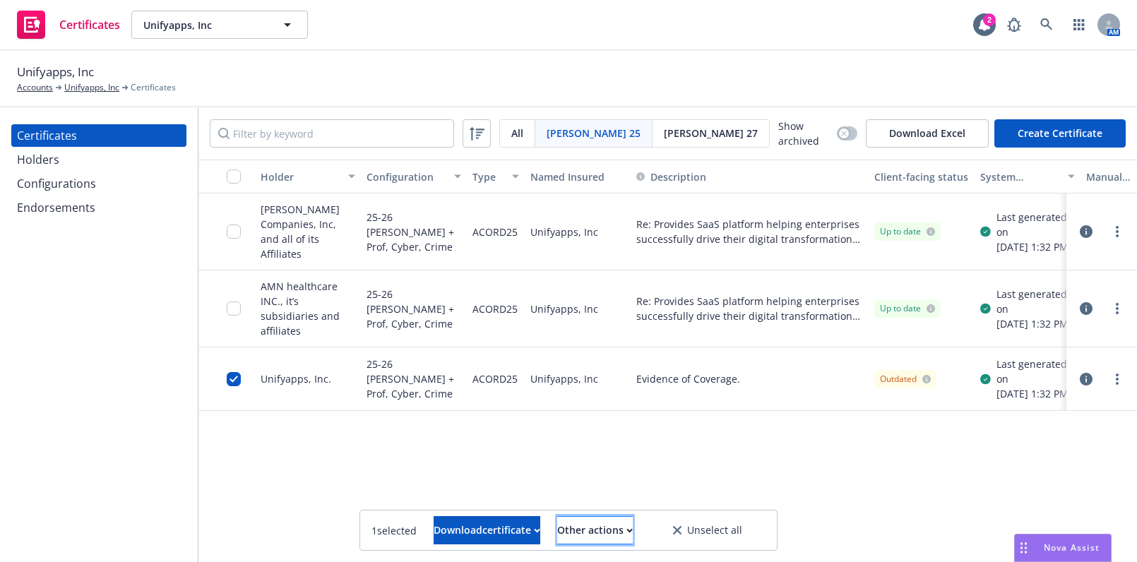
click at [632, 536] on div "Other actions" at bounding box center [595, 530] width 76 height 27
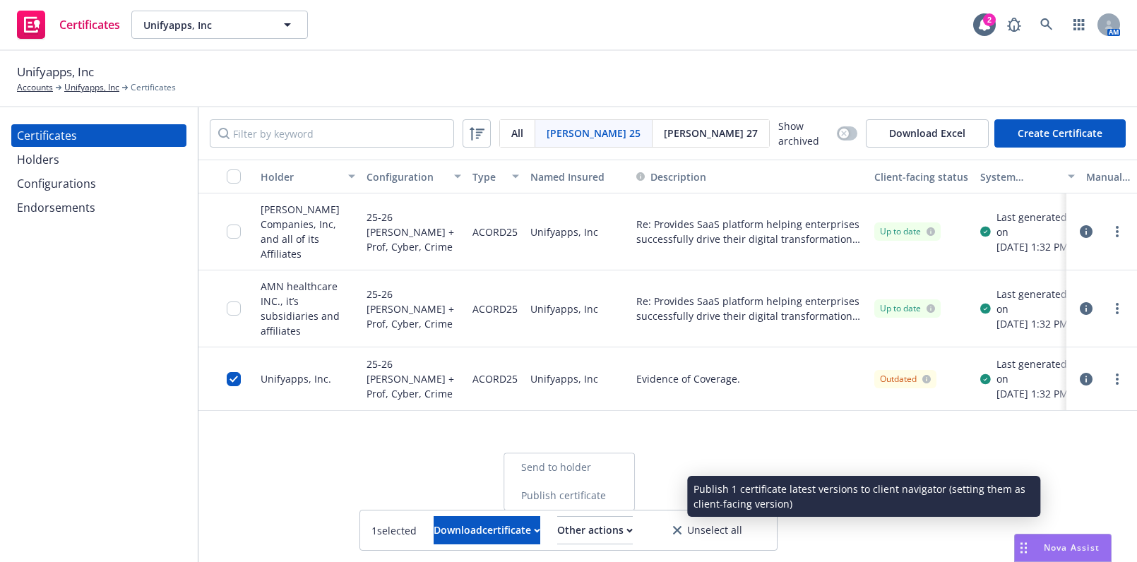
click at [601, 493] on link "Publish certificate" at bounding box center [569, 495] width 130 height 28
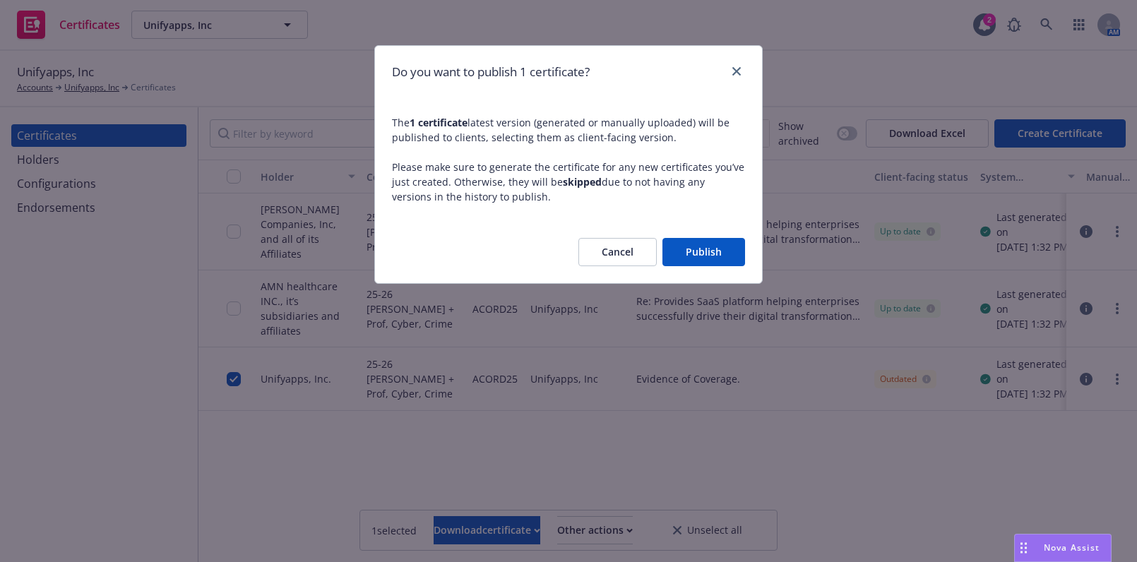
click at [712, 250] on button "Publish" at bounding box center [703, 252] width 83 height 28
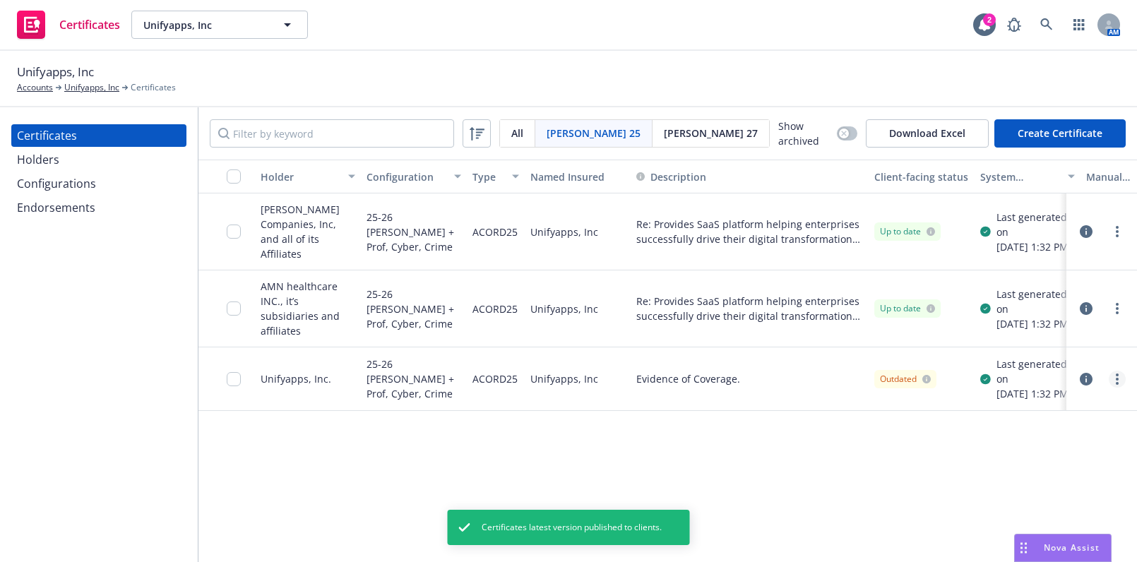
click at [1115, 384] on icon "more" at bounding box center [1116, 378] width 3 height 11
click at [971, 452] on div "Holder Configuration Type Named Insured Description Client-facing status System…" at bounding box center [667, 362] width 938 height 404
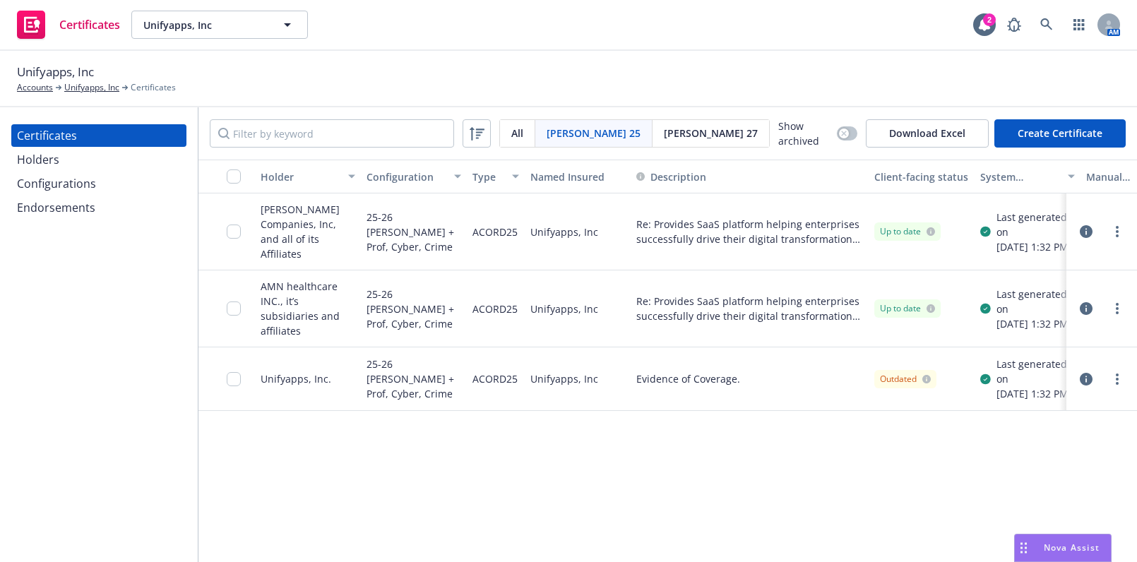
click at [1122, 377] on div at bounding box center [1116, 379] width 17 height 17
drag, startPoint x: 220, startPoint y: 392, endPoint x: 233, endPoint y: 386, distance: 13.9
click at [227, 389] on div at bounding box center [226, 379] width 56 height 64
click at [233, 386] on input "checkbox" at bounding box center [234, 379] width 14 height 14
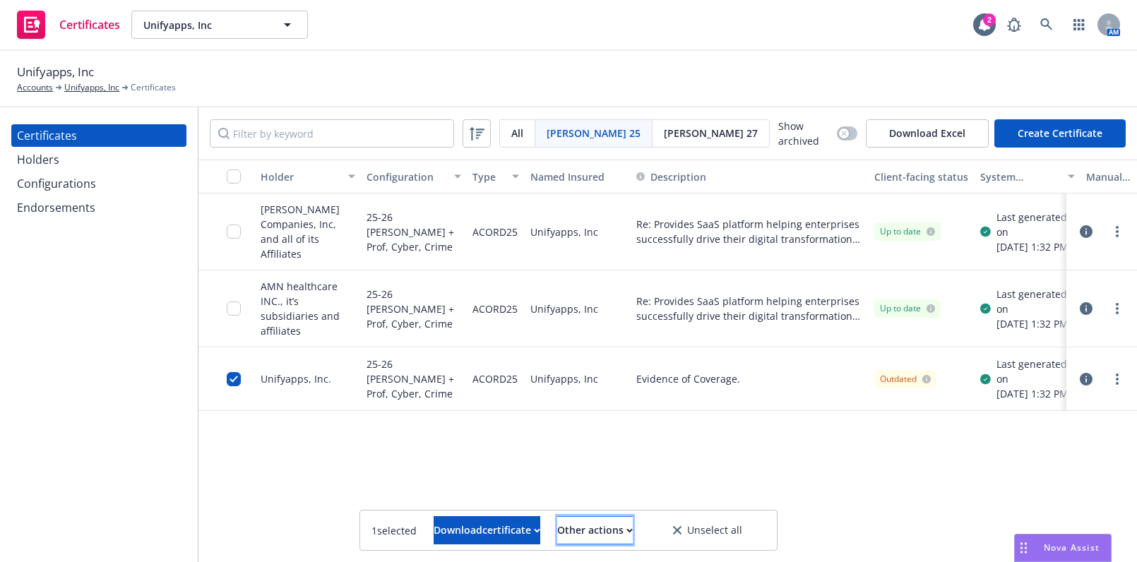
click at [613, 536] on div "Other actions" at bounding box center [595, 530] width 76 height 27
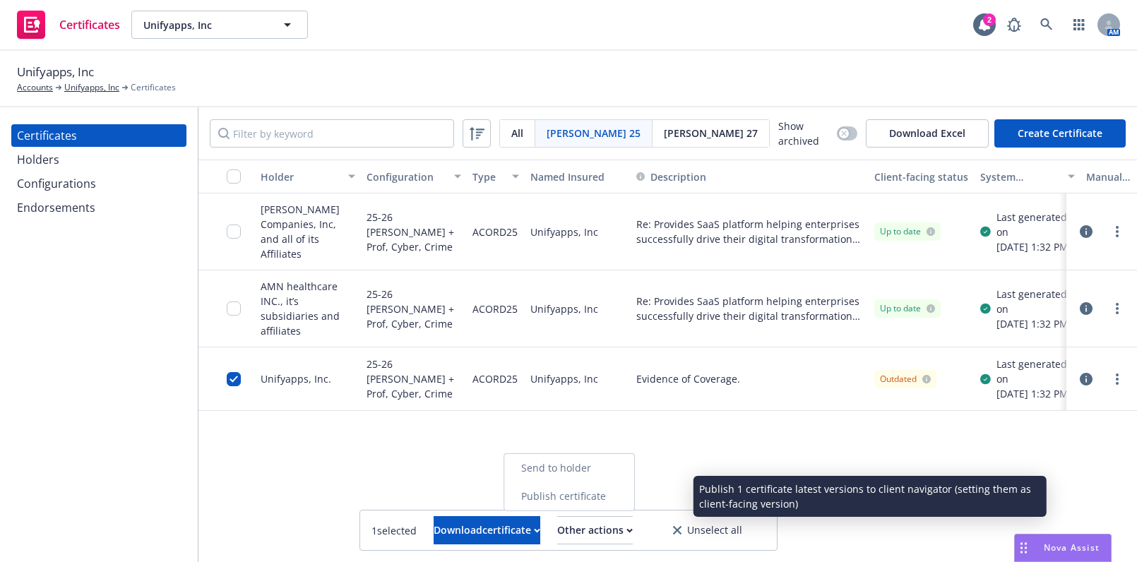
click at [608, 499] on link "Publish certificate" at bounding box center [569, 496] width 130 height 28
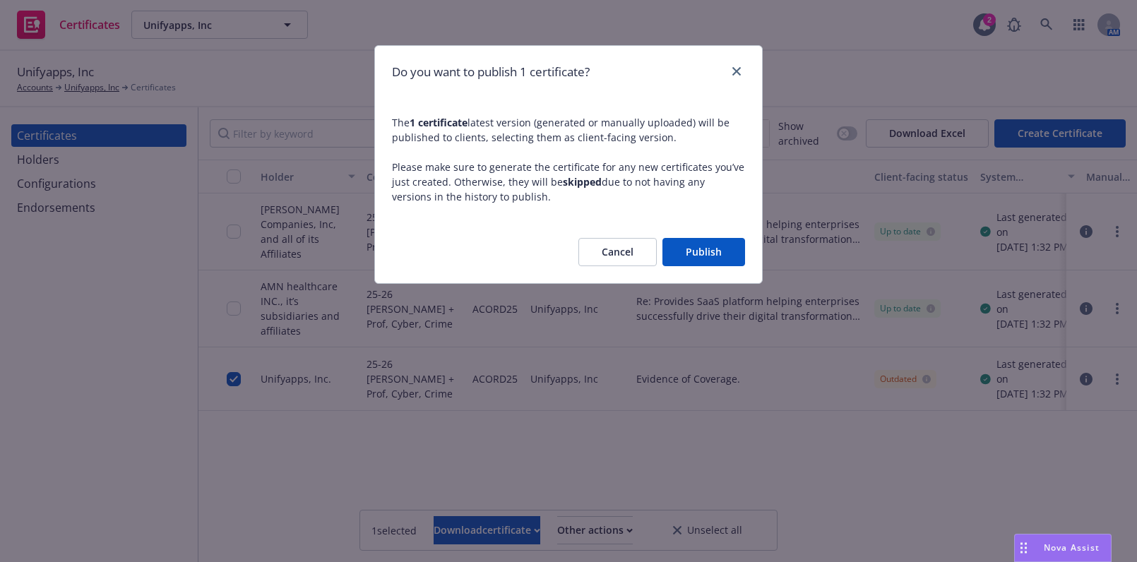
drag, startPoint x: 711, startPoint y: 247, endPoint x: 935, endPoint y: 333, distance: 240.4
click at [711, 246] on button "Publish" at bounding box center [703, 252] width 83 height 28
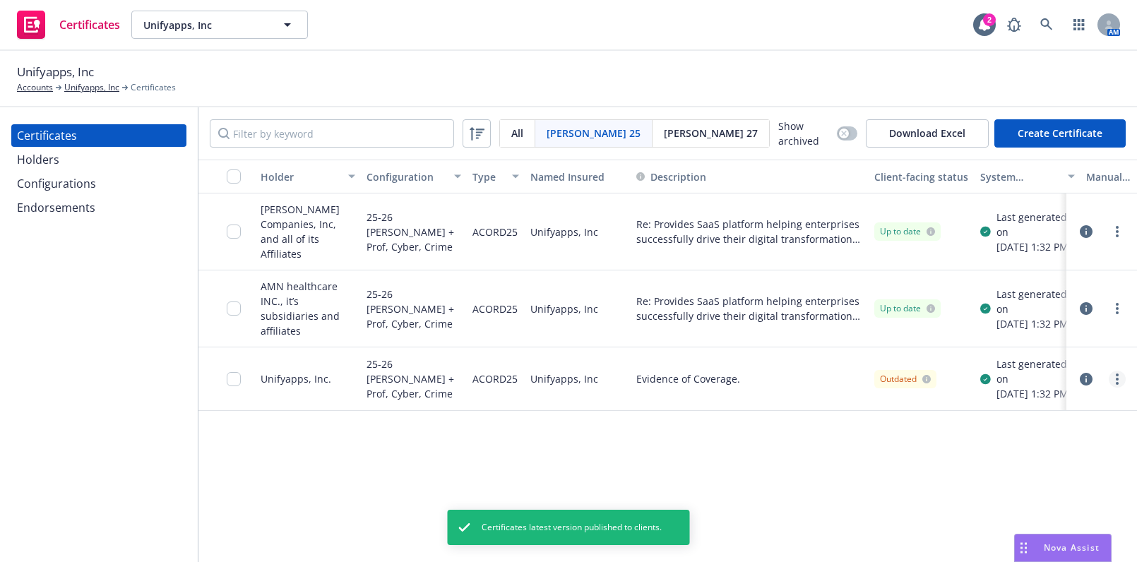
click at [1116, 381] on icon "more" at bounding box center [1116, 378] width 3 height 11
click at [734, 447] on div "Holder Configuration Type Named Insured Description Client-facing status System…" at bounding box center [667, 362] width 938 height 404
click at [1128, 387] on div at bounding box center [1101, 379] width 59 height 28
click at [1116, 380] on circle "more" at bounding box center [1116, 379] width 3 height 3
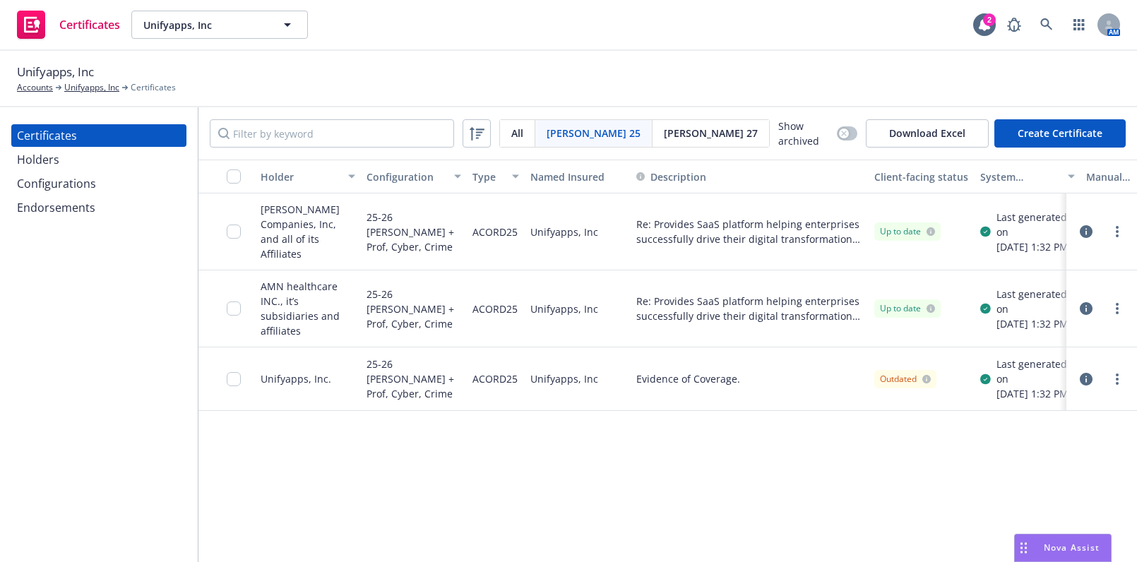
click at [854, 445] on div "Holder Configuration Type Named Insured Description Client-facing status System…" at bounding box center [667, 362] width 938 height 404
